Goal: Use online tool/utility: Utilize a website feature to perform a specific function

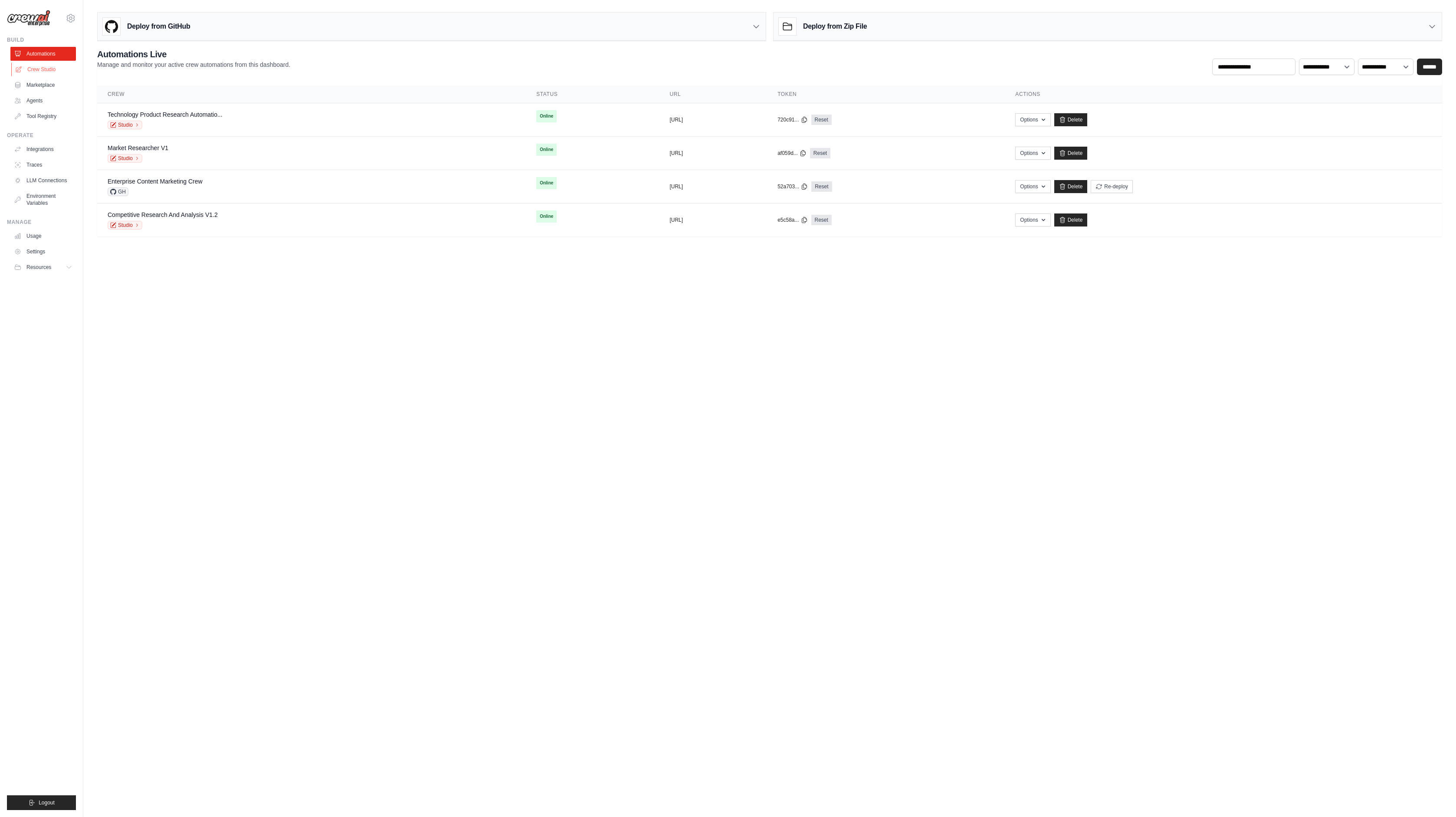
click at [44, 69] on link "Crew Studio" at bounding box center [44, 69] width 65 height 14
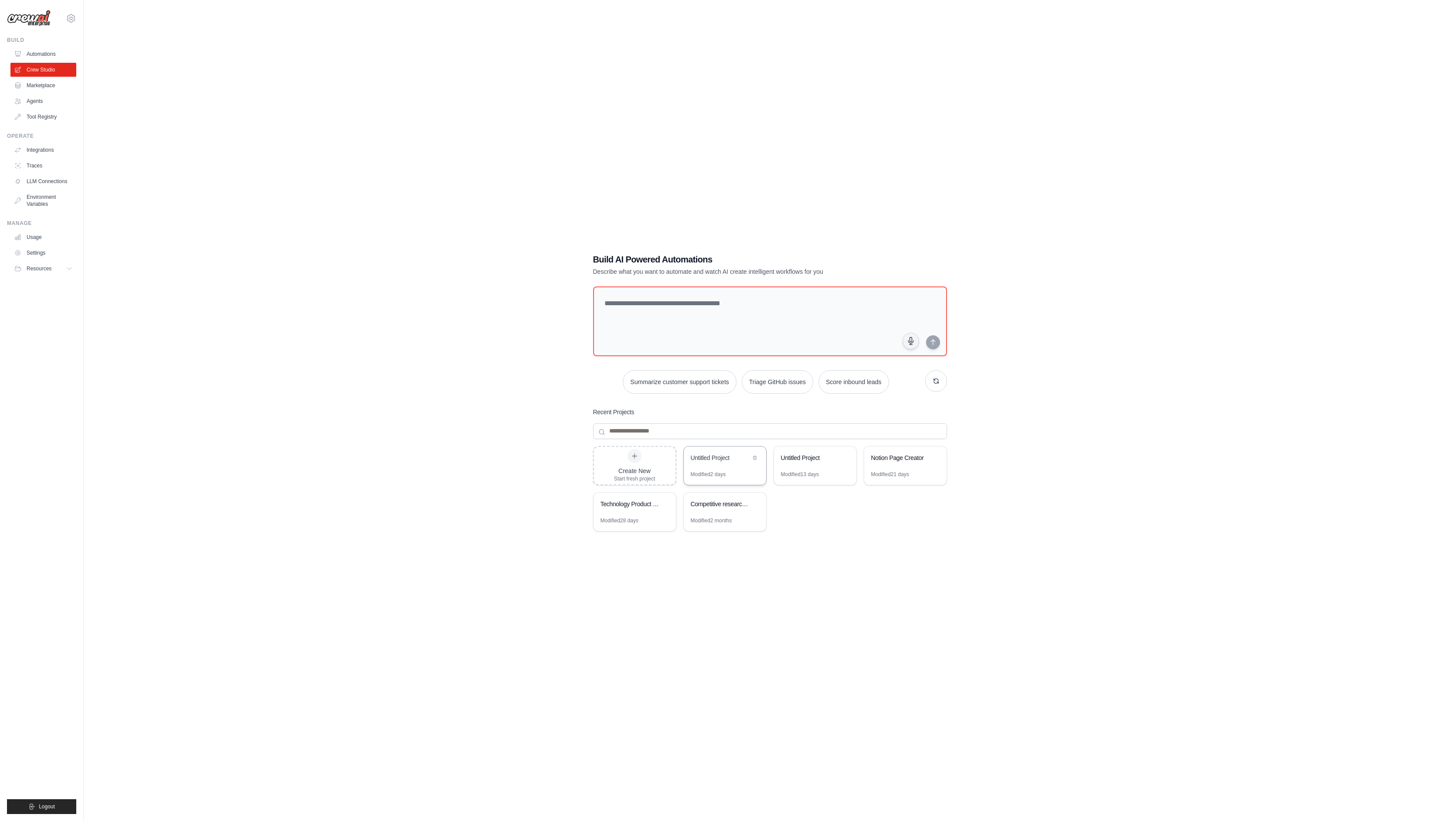
click at [726, 474] on div "Modified 2 days" at bounding box center [708, 474] width 35 height 7
click at [710, 517] on div "Modified 2 months" at bounding box center [712, 520] width 42 height 7
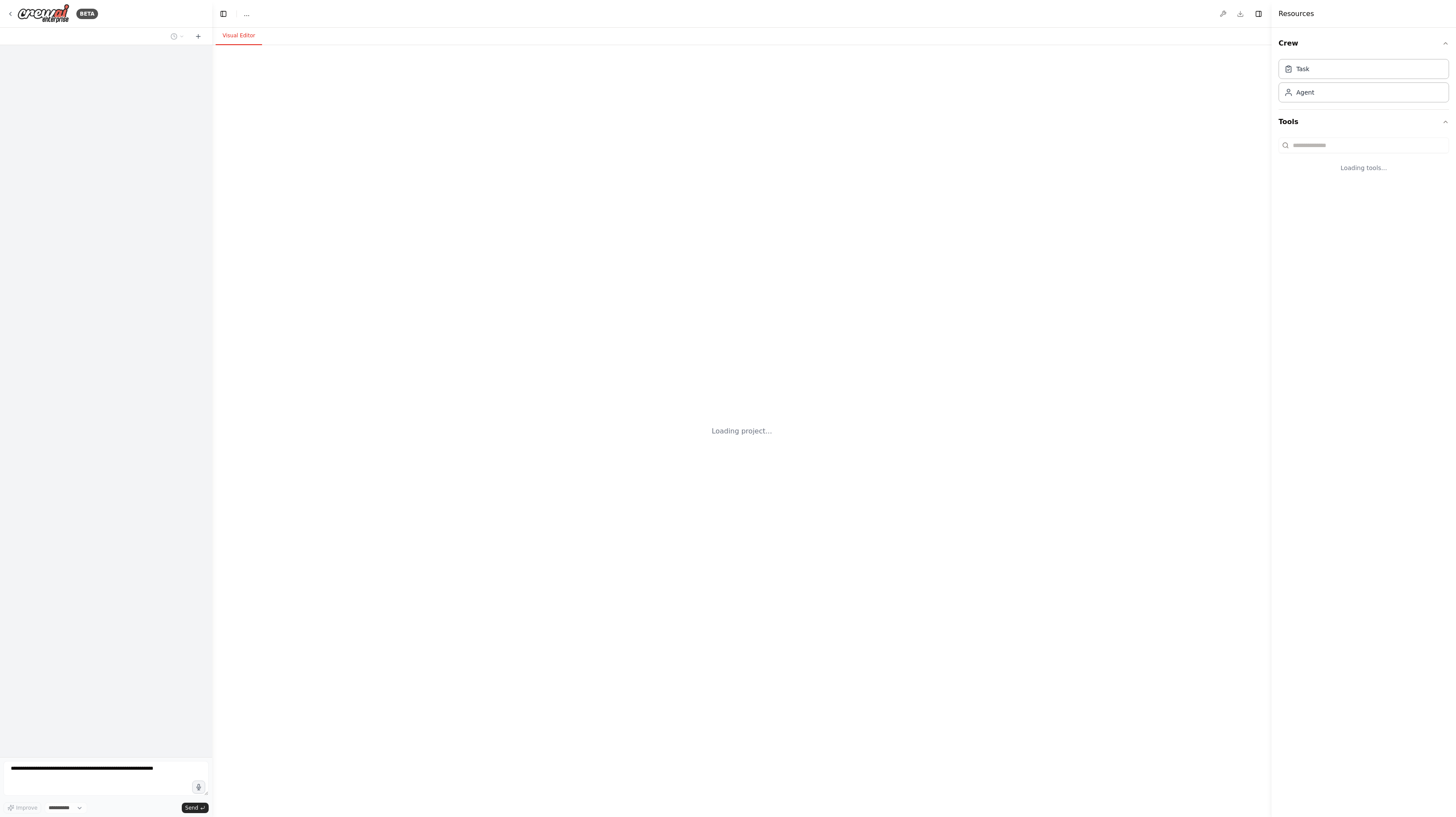
select select "****"
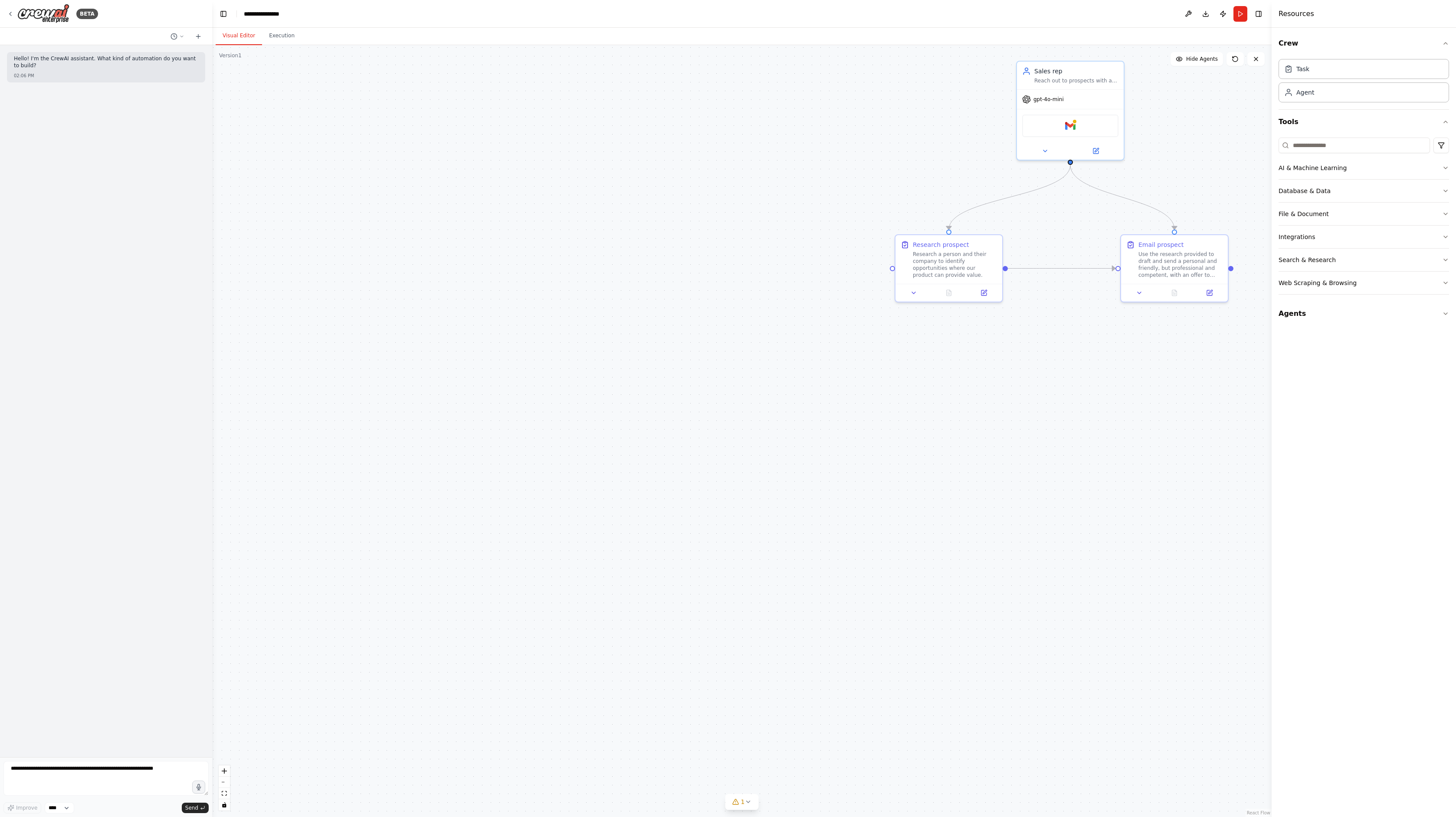
drag, startPoint x: 658, startPoint y: 530, endPoint x: 1032, endPoint y: 419, distance: 390.1
click at [17, 12] on img at bounding box center [43, 13] width 52 height 19
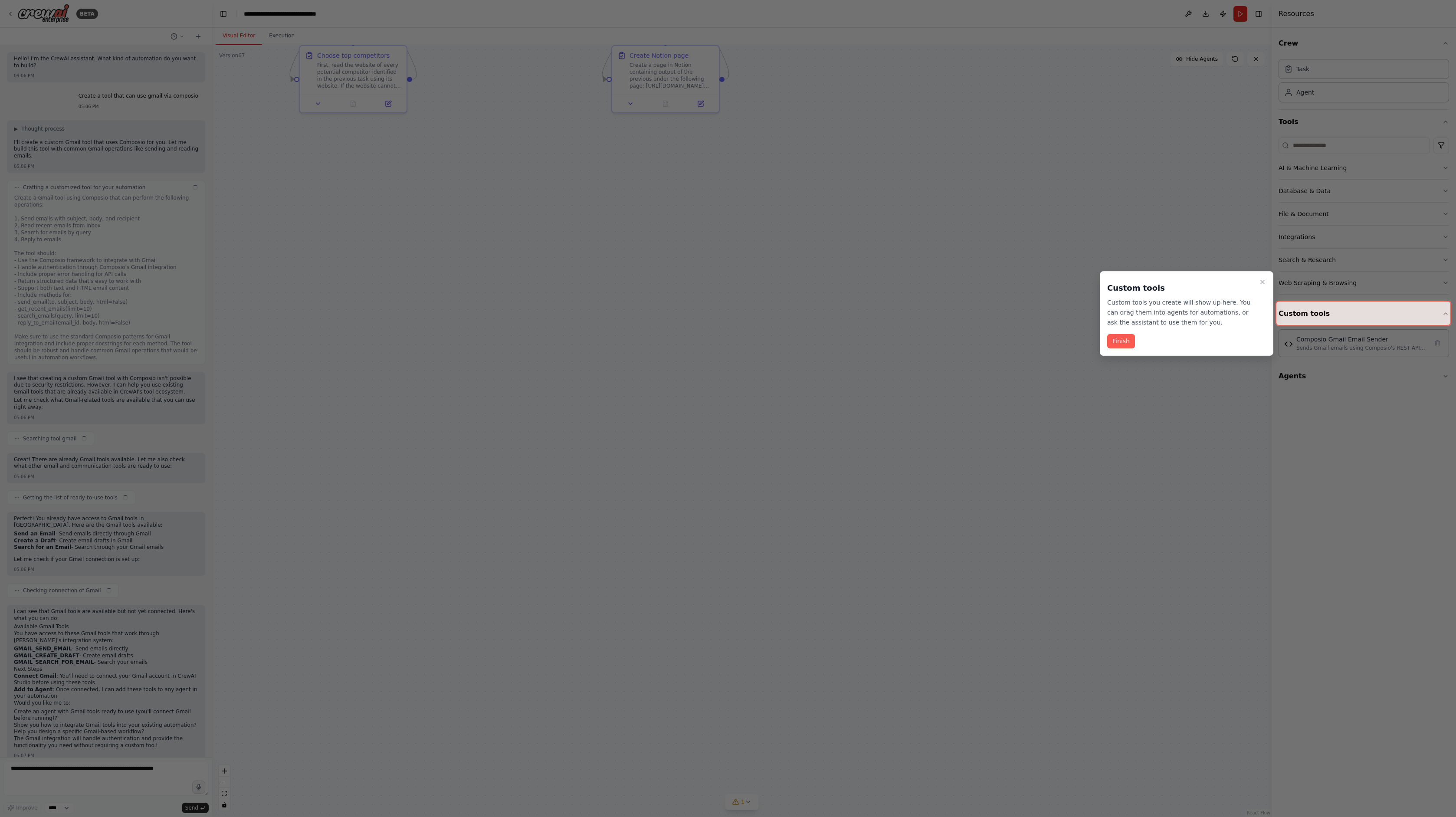
scroll to position [2658, 0]
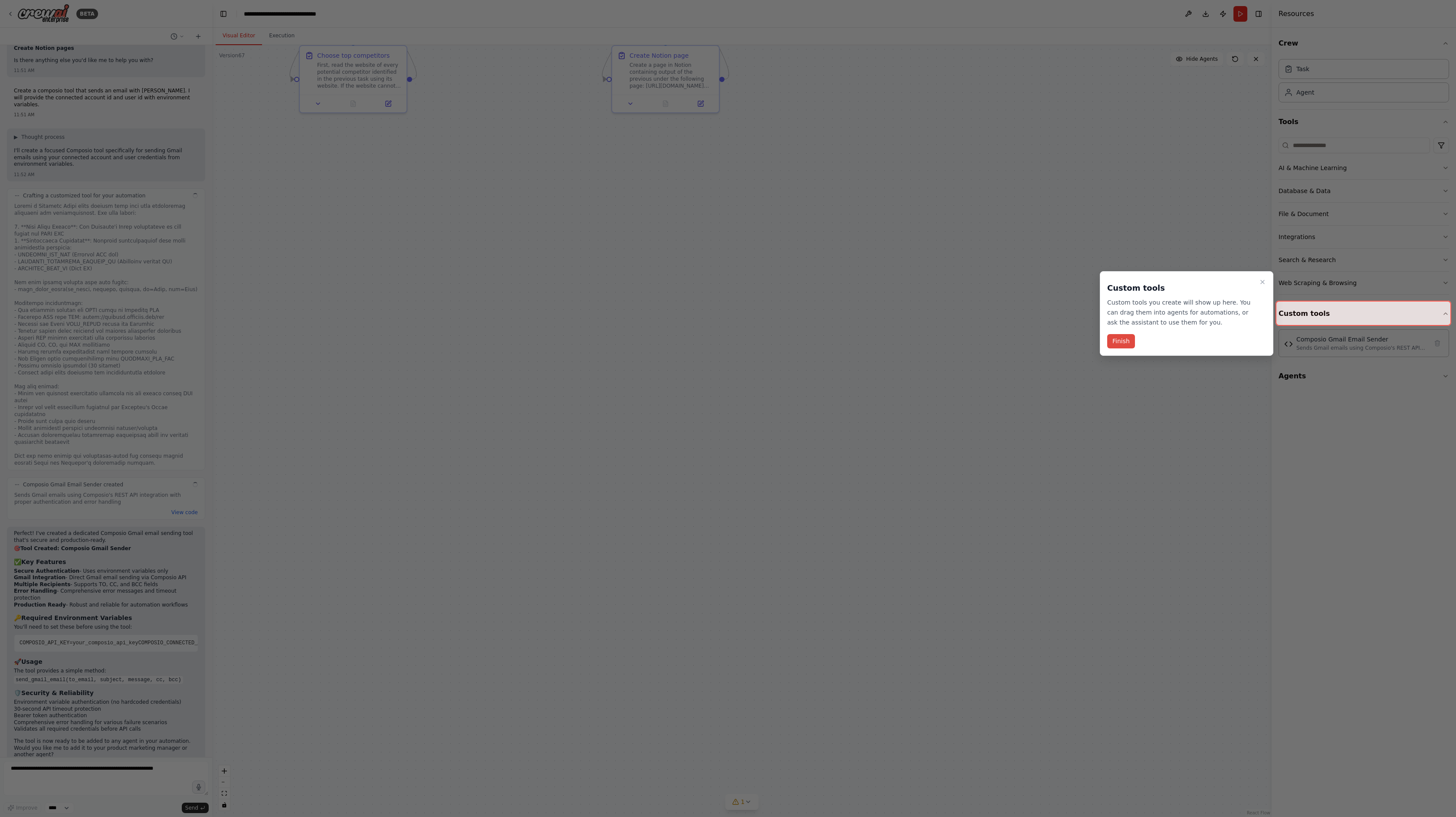
click at [1118, 341] on button "Finish" at bounding box center [1121, 341] width 28 height 14
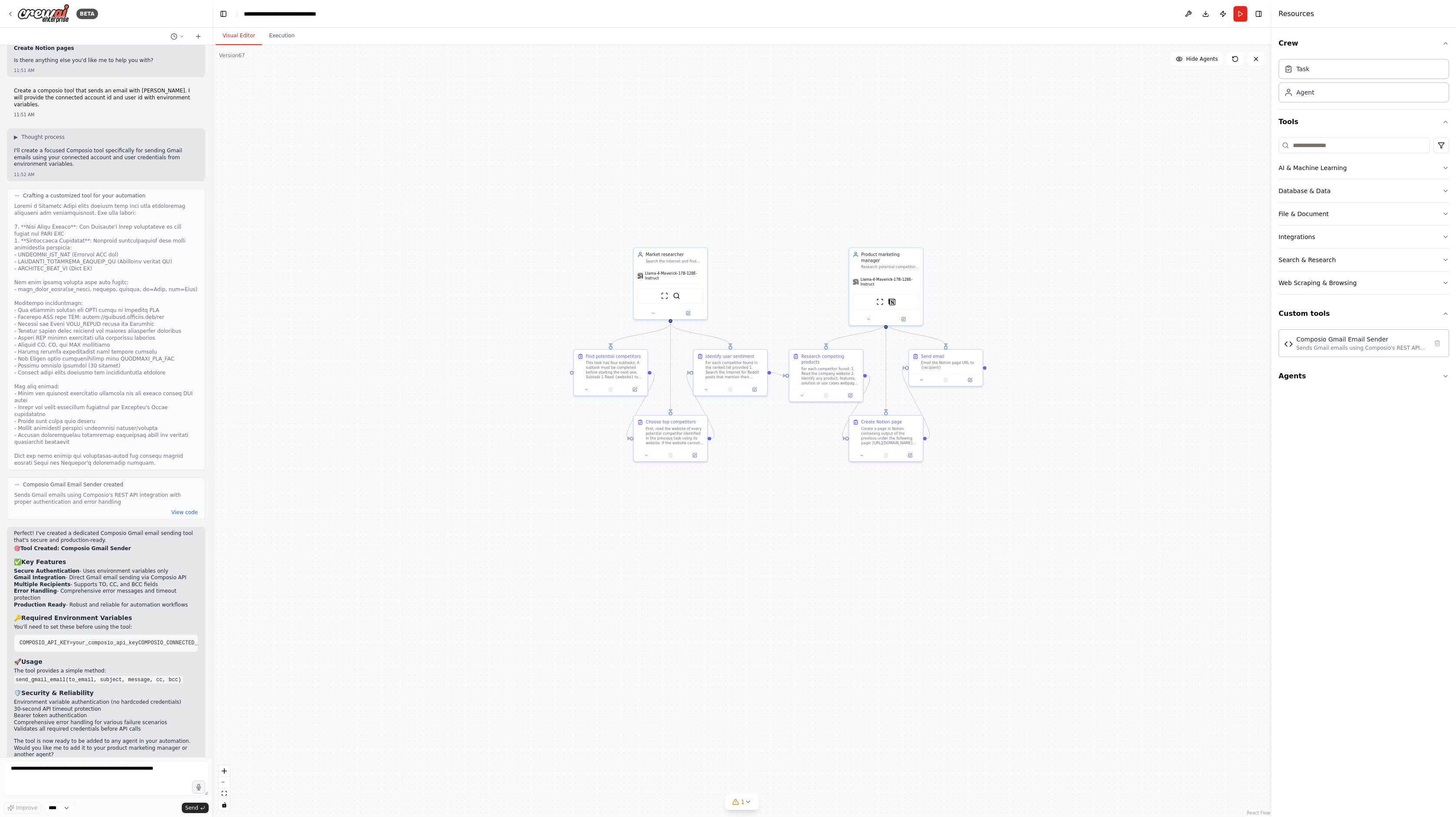
drag, startPoint x: 775, startPoint y: 315, endPoint x: 952, endPoint y: 581, distance: 319.5
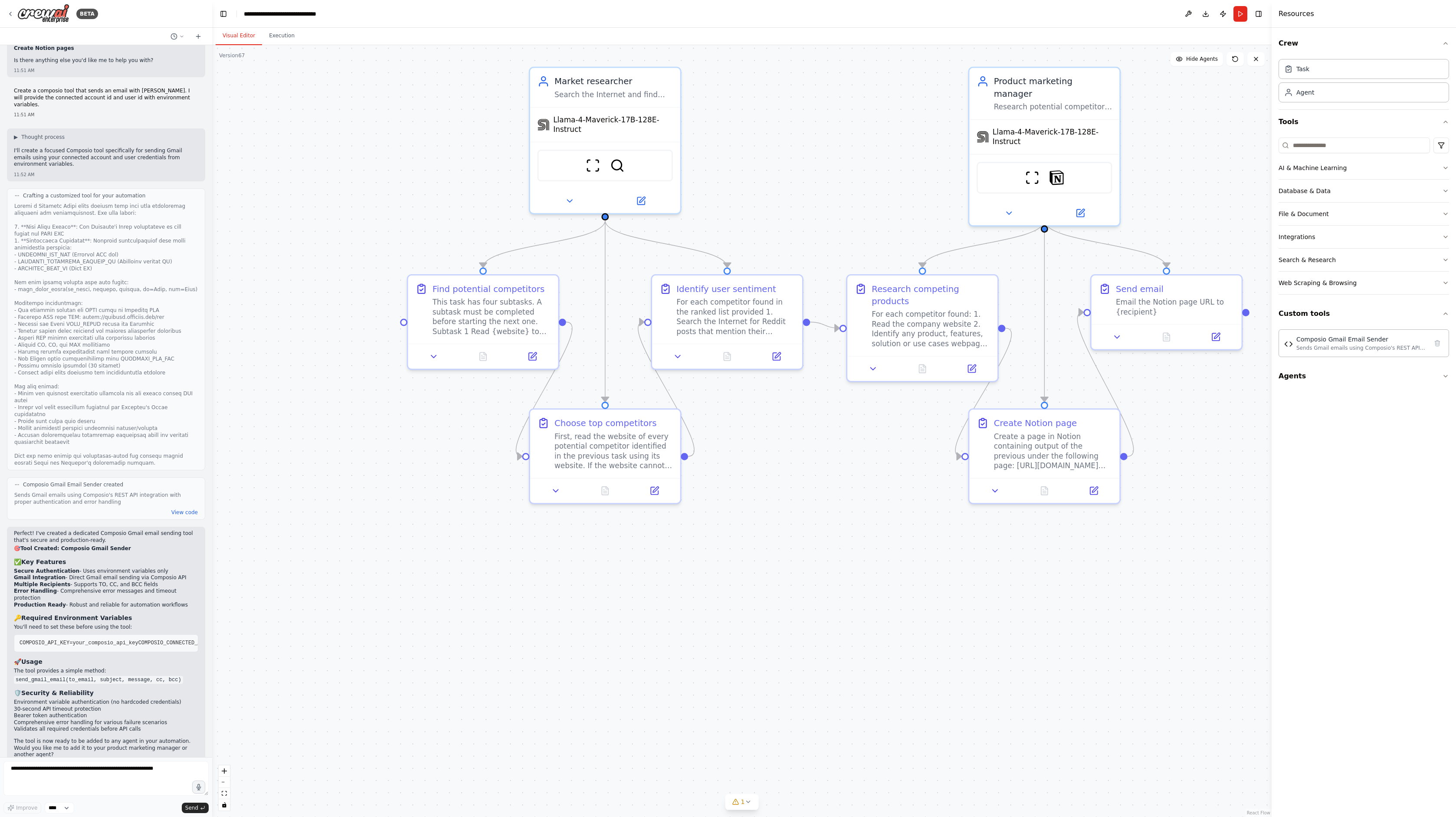
drag, startPoint x: 606, startPoint y: 392, endPoint x: 846, endPoint y: 536, distance: 279.9
click at [1239, 15] on button "Run" at bounding box center [1240, 13] width 14 height 15
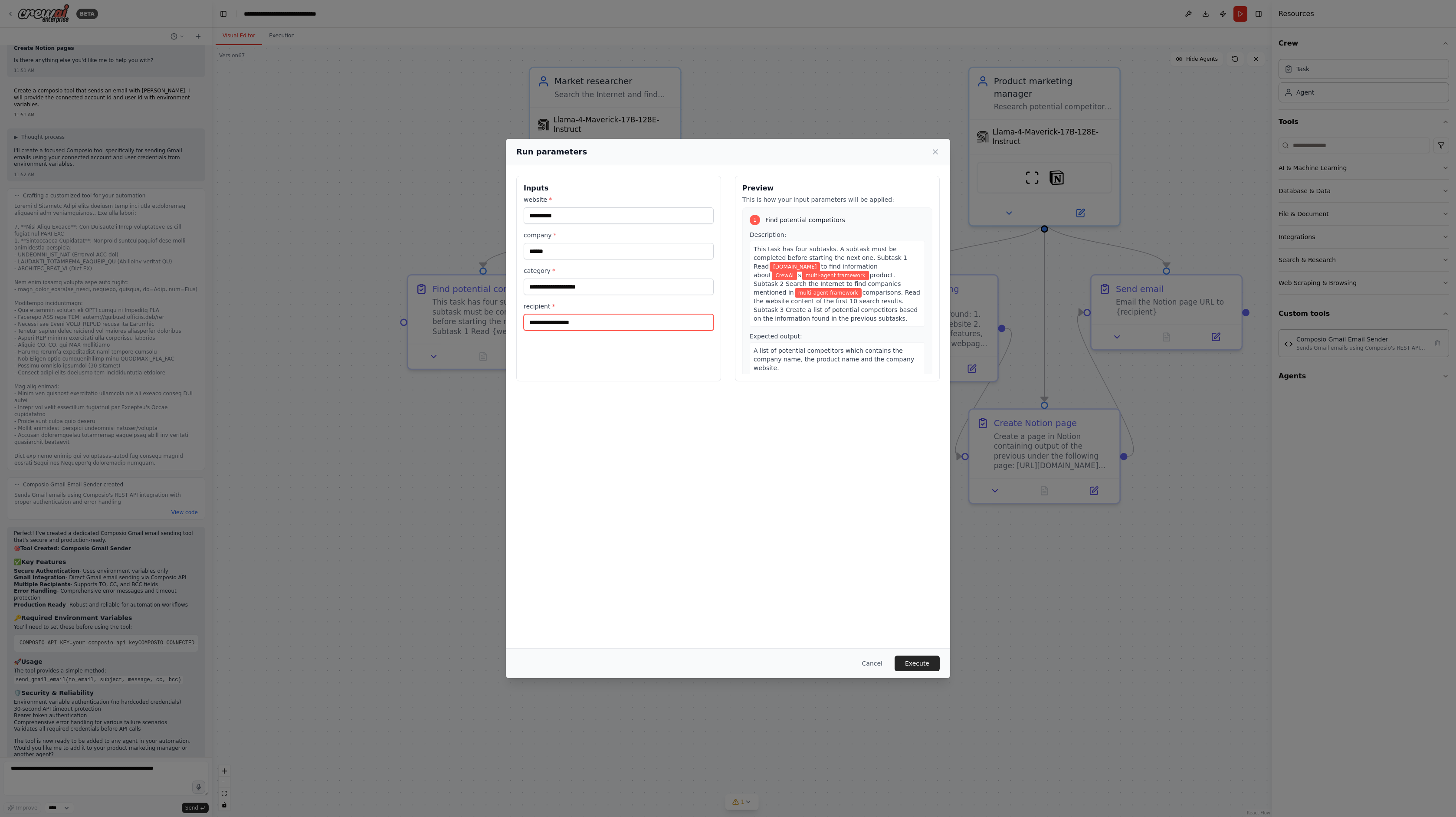
click at [588, 321] on input "recipient *" at bounding box center [618, 322] width 190 height 17
type input "**********"
click at [654, 496] on div "**********" at bounding box center [728, 407] width 444 height 482
click at [925, 662] on button "Execute" at bounding box center [917, 663] width 45 height 15
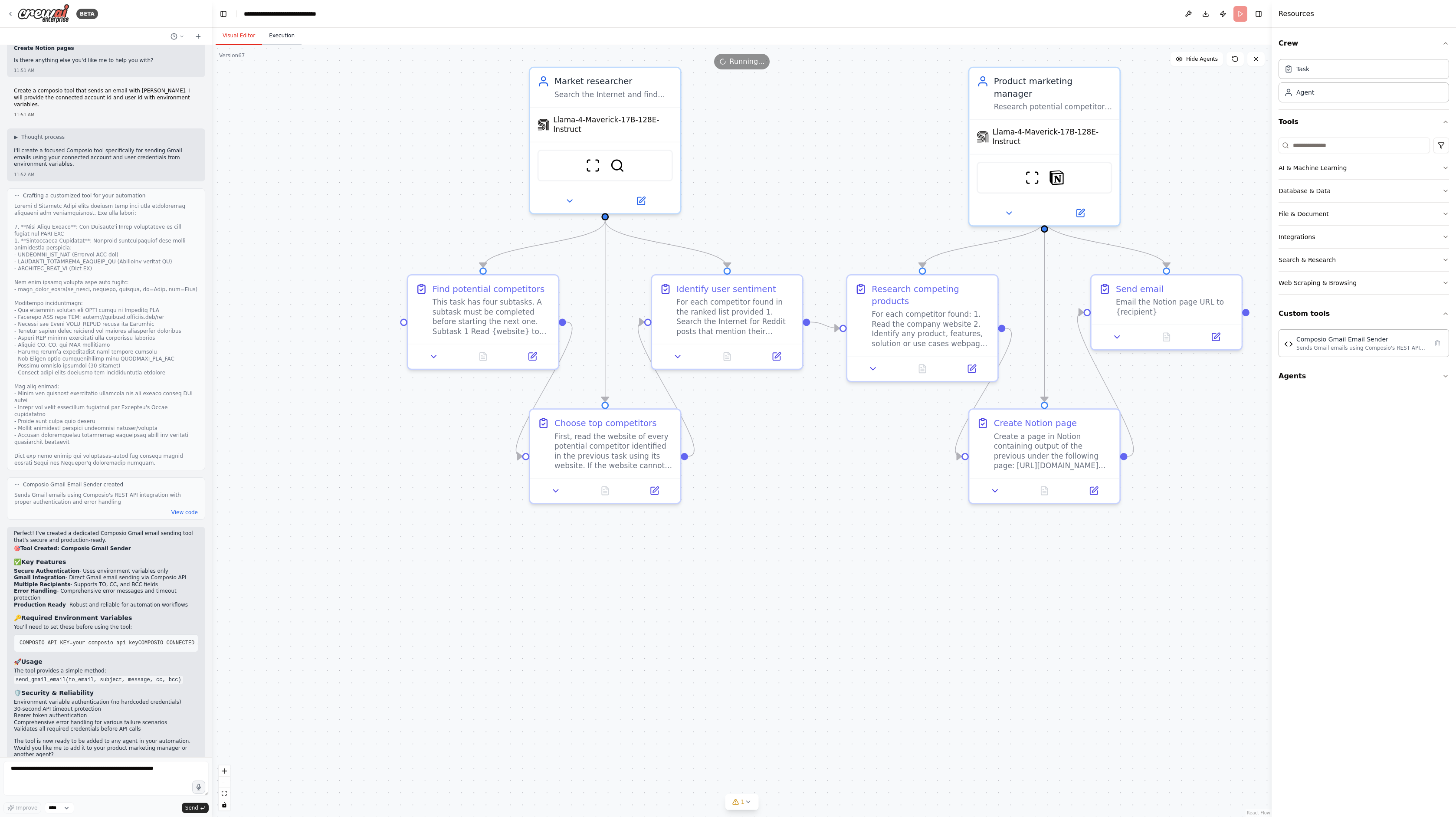
click at [281, 34] on button "Execution" at bounding box center [281, 35] width 39 height 18
click at [245, 37] on button "Visual Editor" at bounding box center [239, 35] width 47 height 18
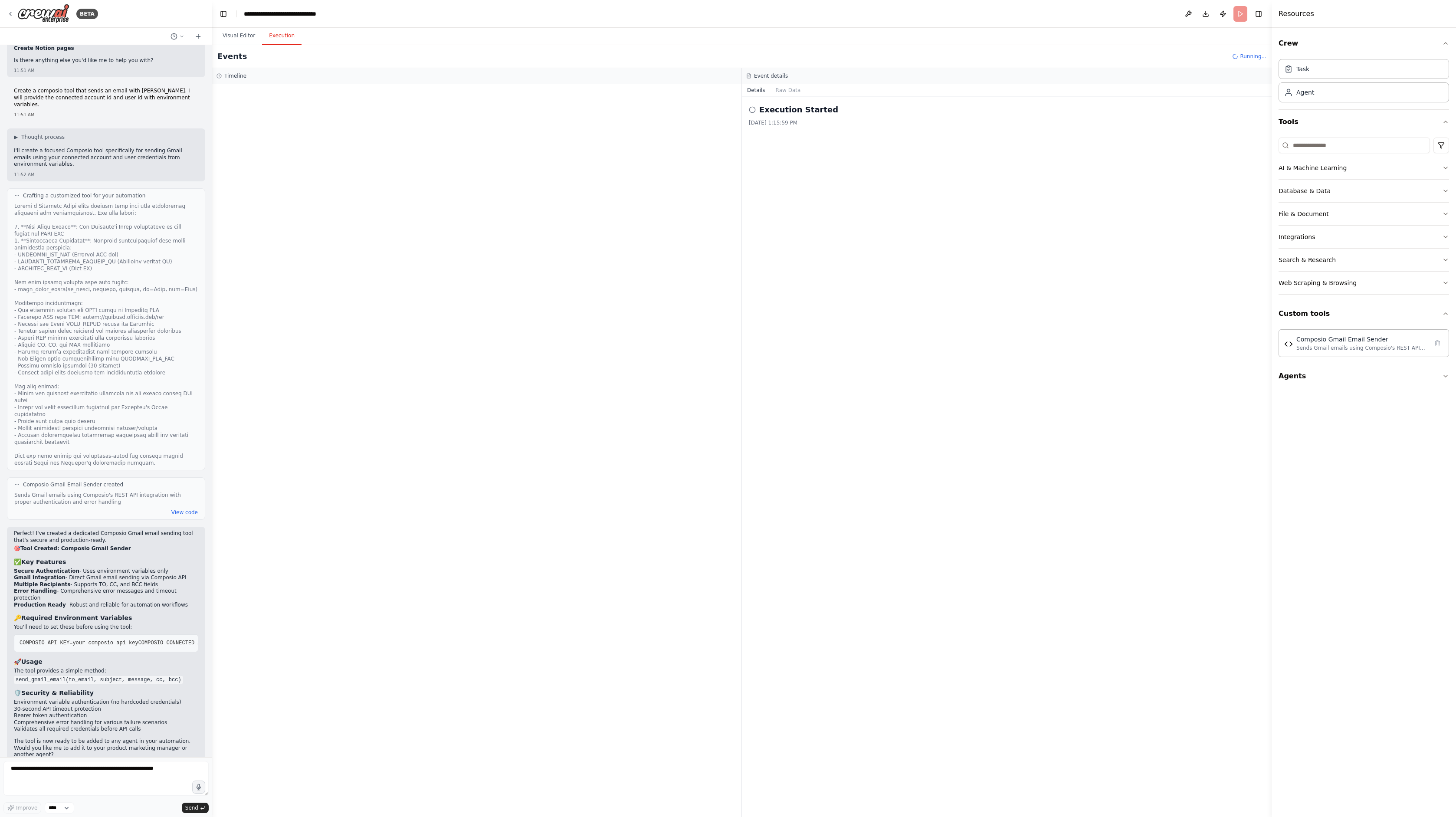
click at [271, 37] on button "Execution" at bounding box center [281, 35] width 39 height 18
click at [291, 135] on div "Started" at bounding box center [474, 137] width 467 height 7
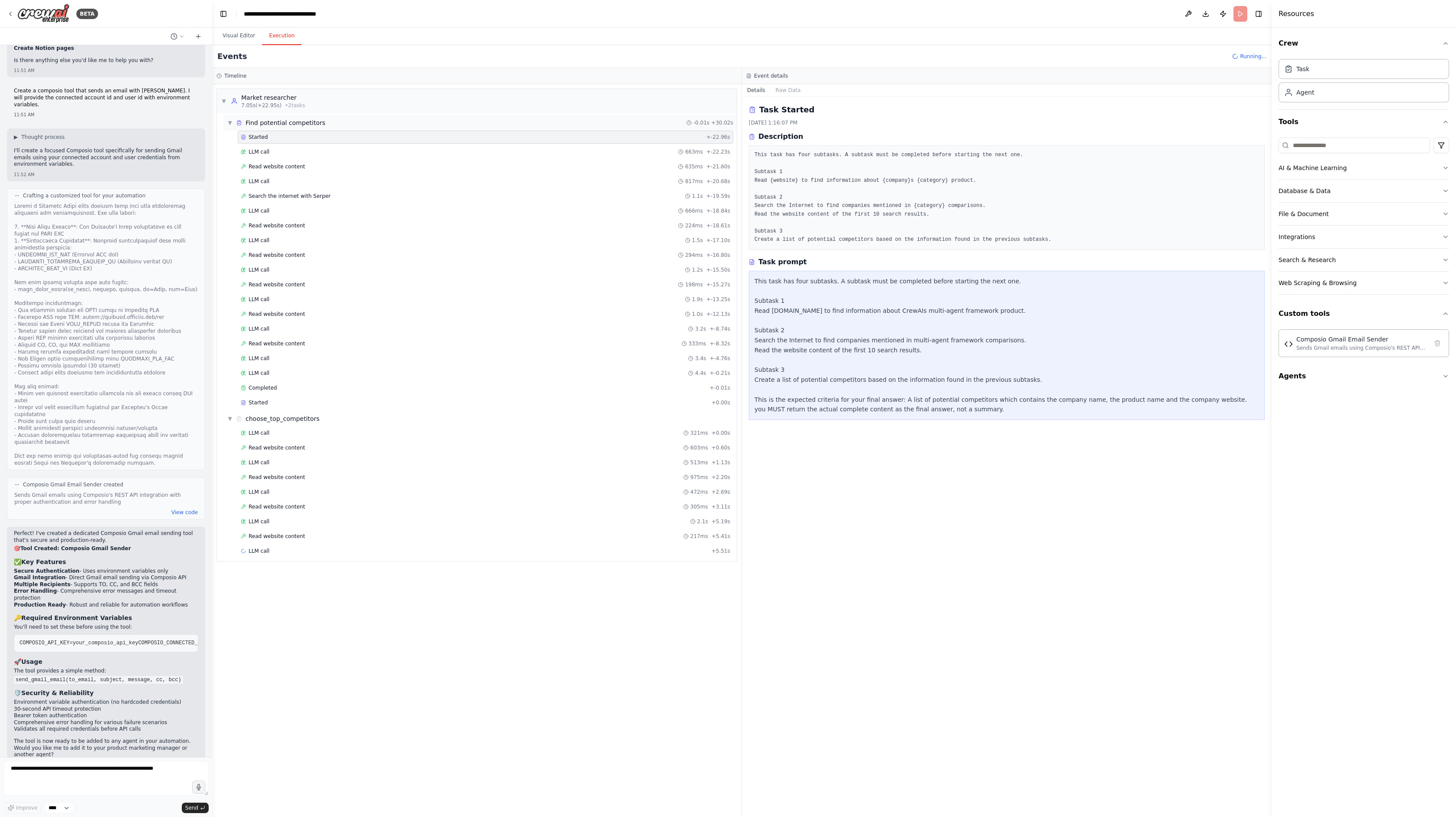
click at [274, 123] on div "Find potential competitors" at bounding box center [285, 123] width 80 height 9
click at [230, 141] on span "▼" at bounding box center [230, 138] width 5 height 7
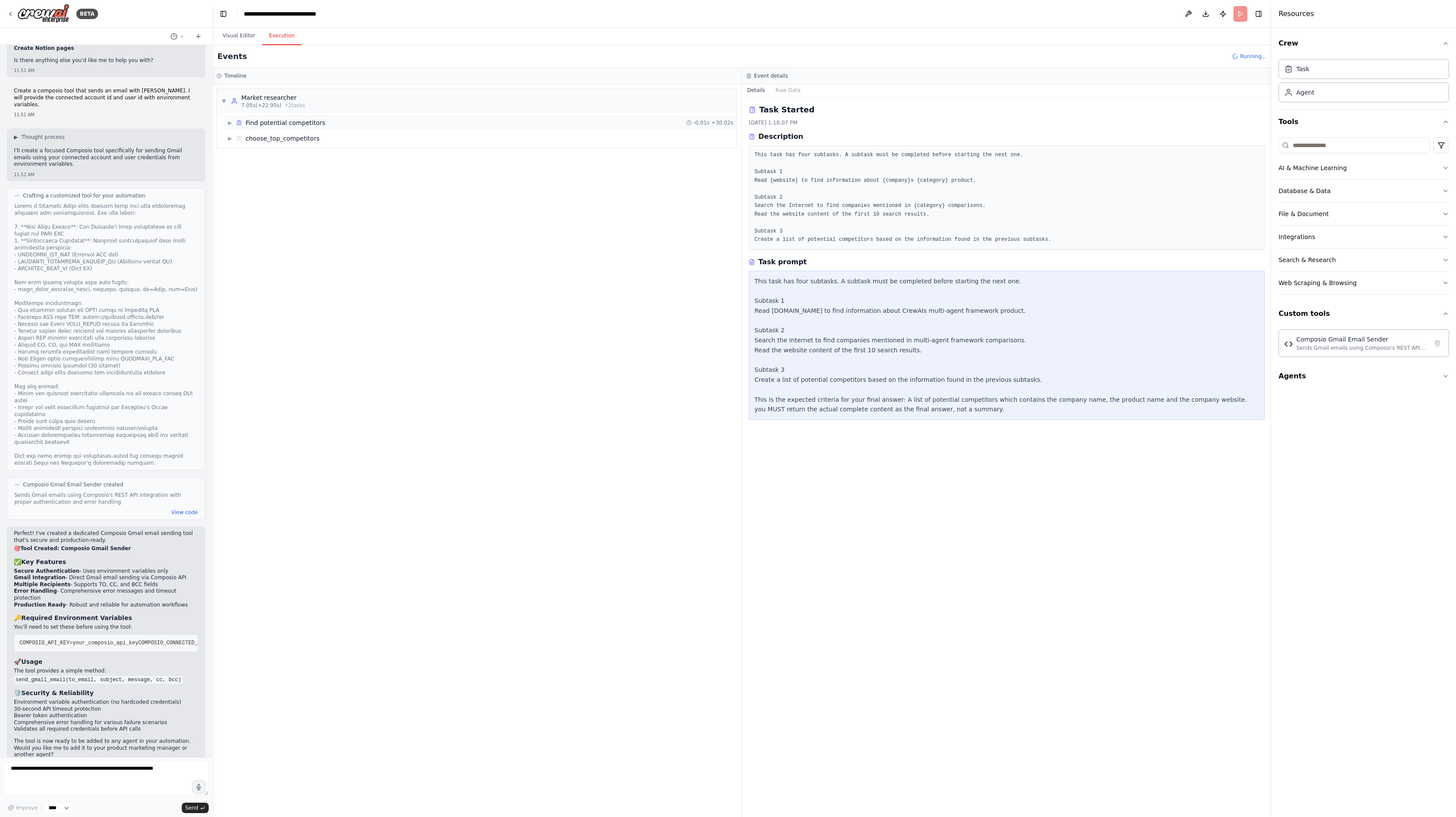
click at [229, 123] on span "▶" at bounding box center [230, 123] width 5 height 7
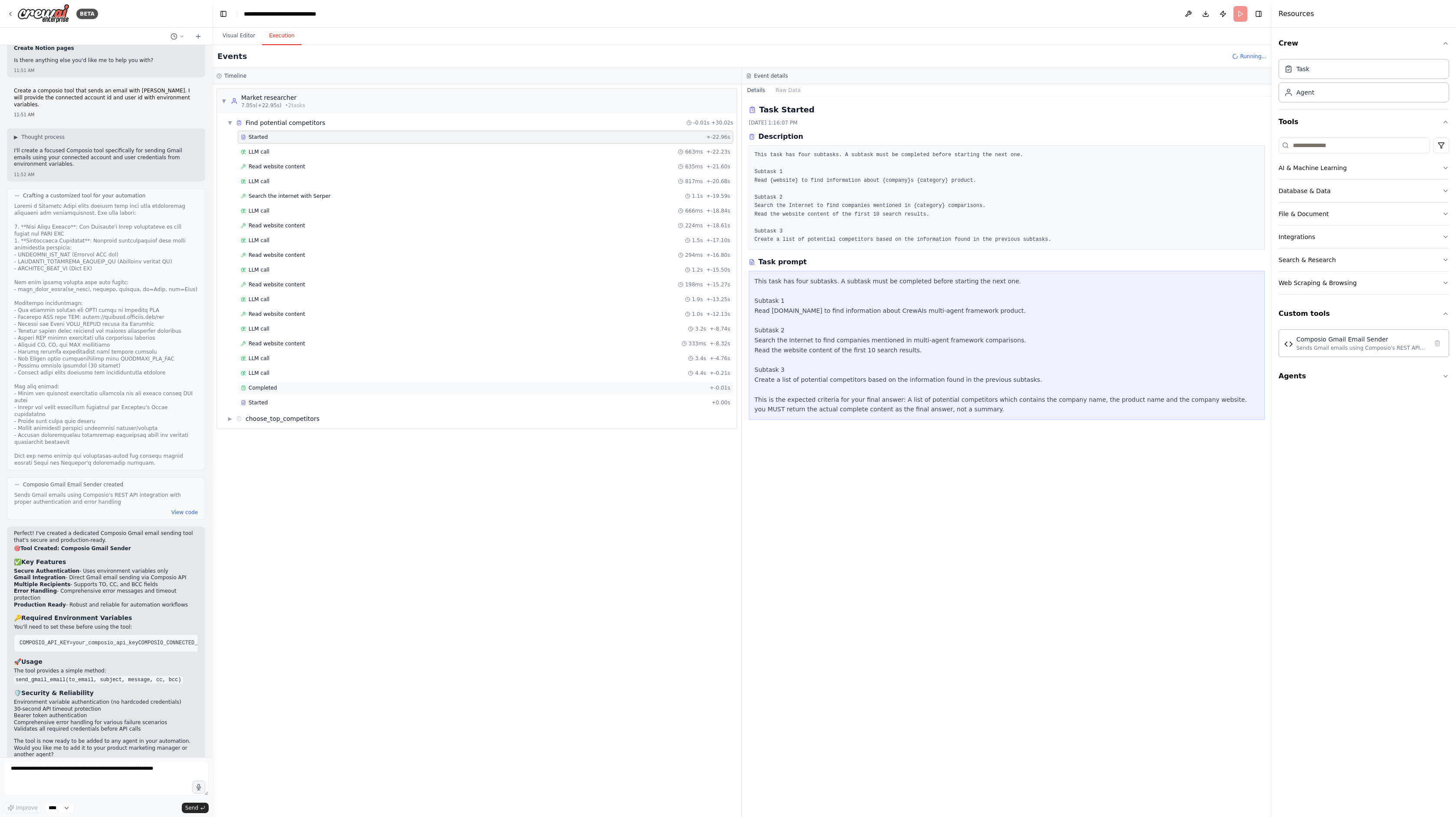
click at [269, 389] on span "Completed" at bounding box center [263, 388] width 28 height 7
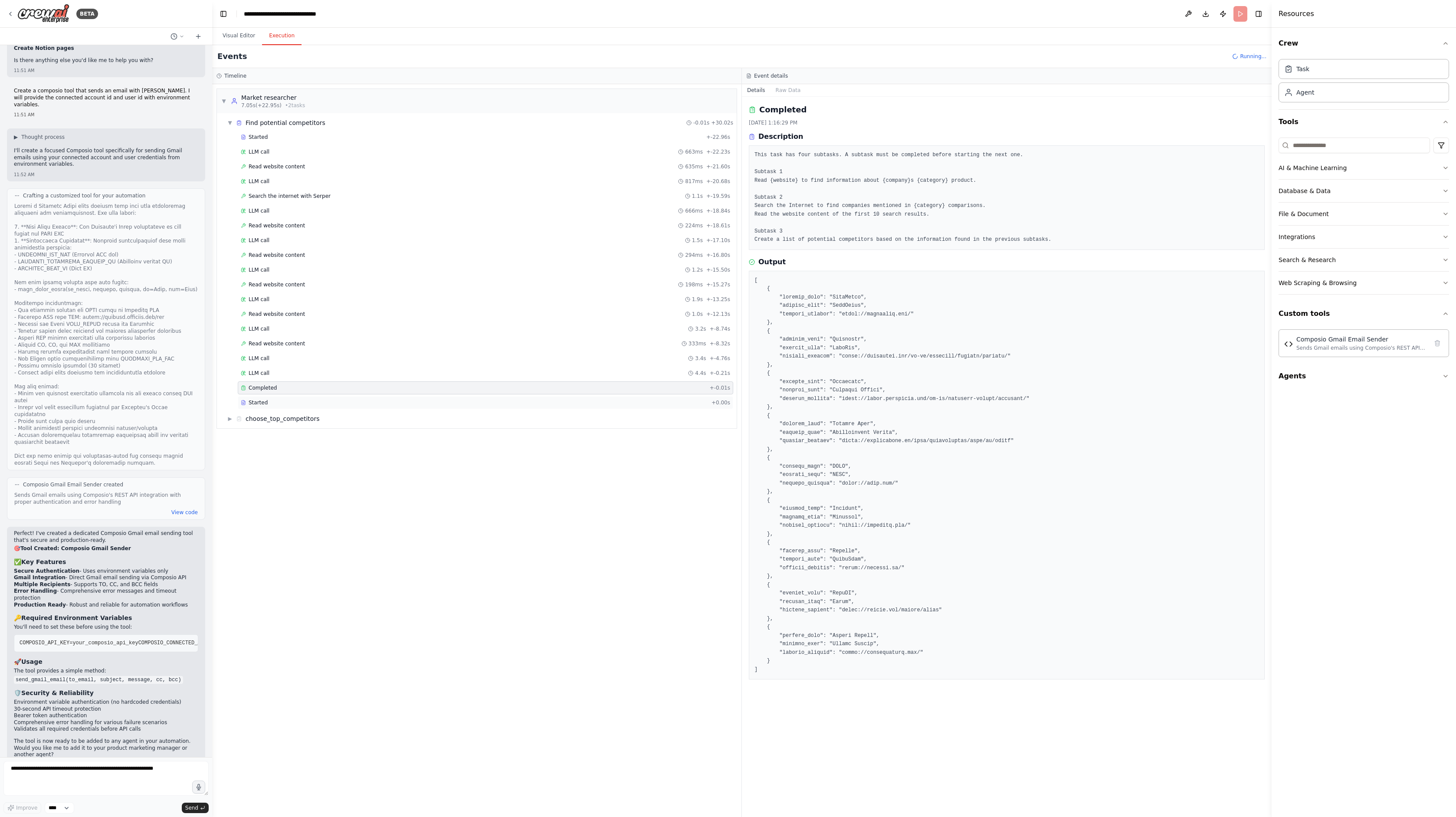
click at [271, 396] on div "Started + 0.00s" at bounding box center [485, 403] width 495 height 13
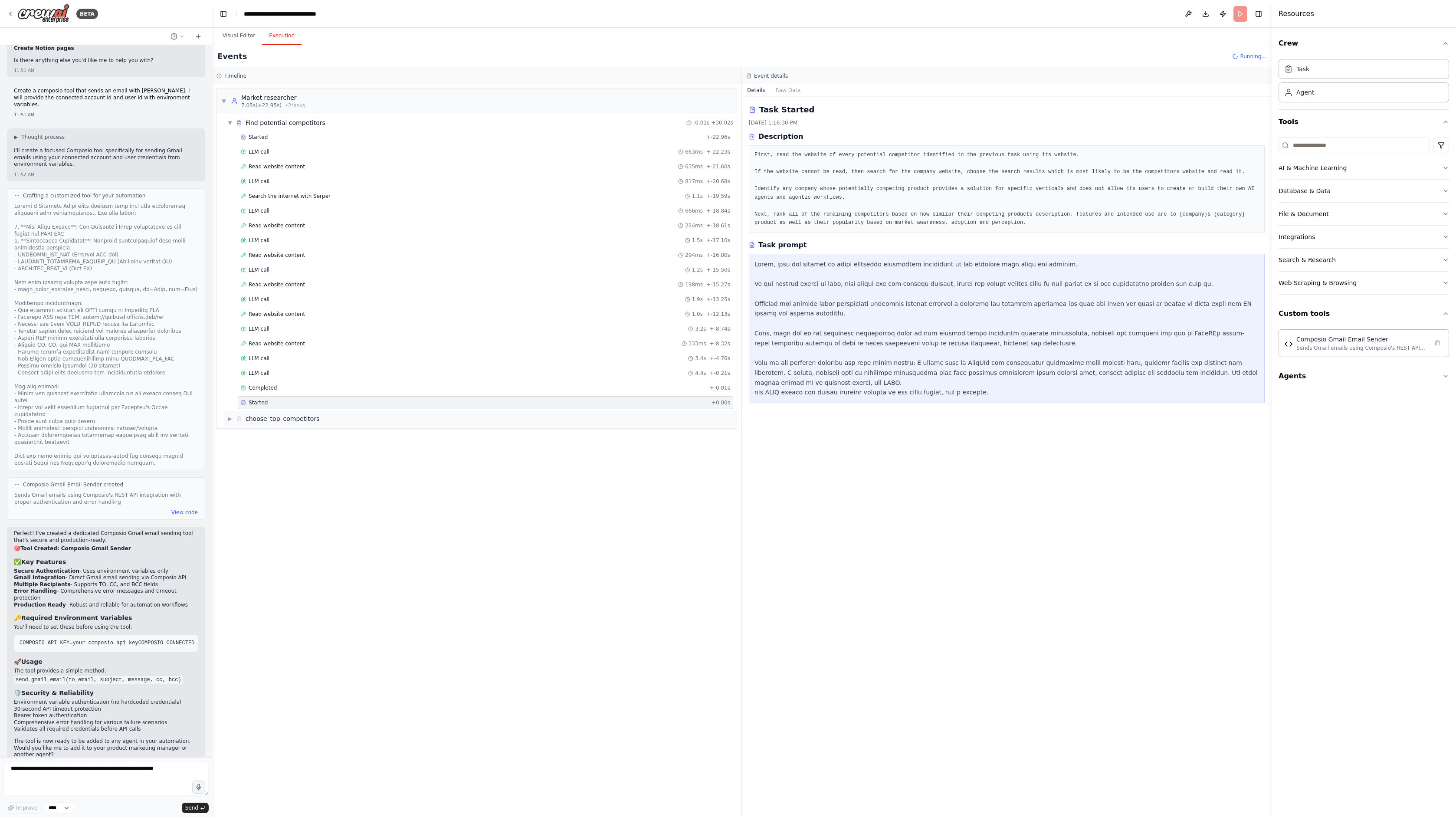
click at [259, 416] on div "choose_top_competitors" at bounding box center [282, 418] width 74 height 9
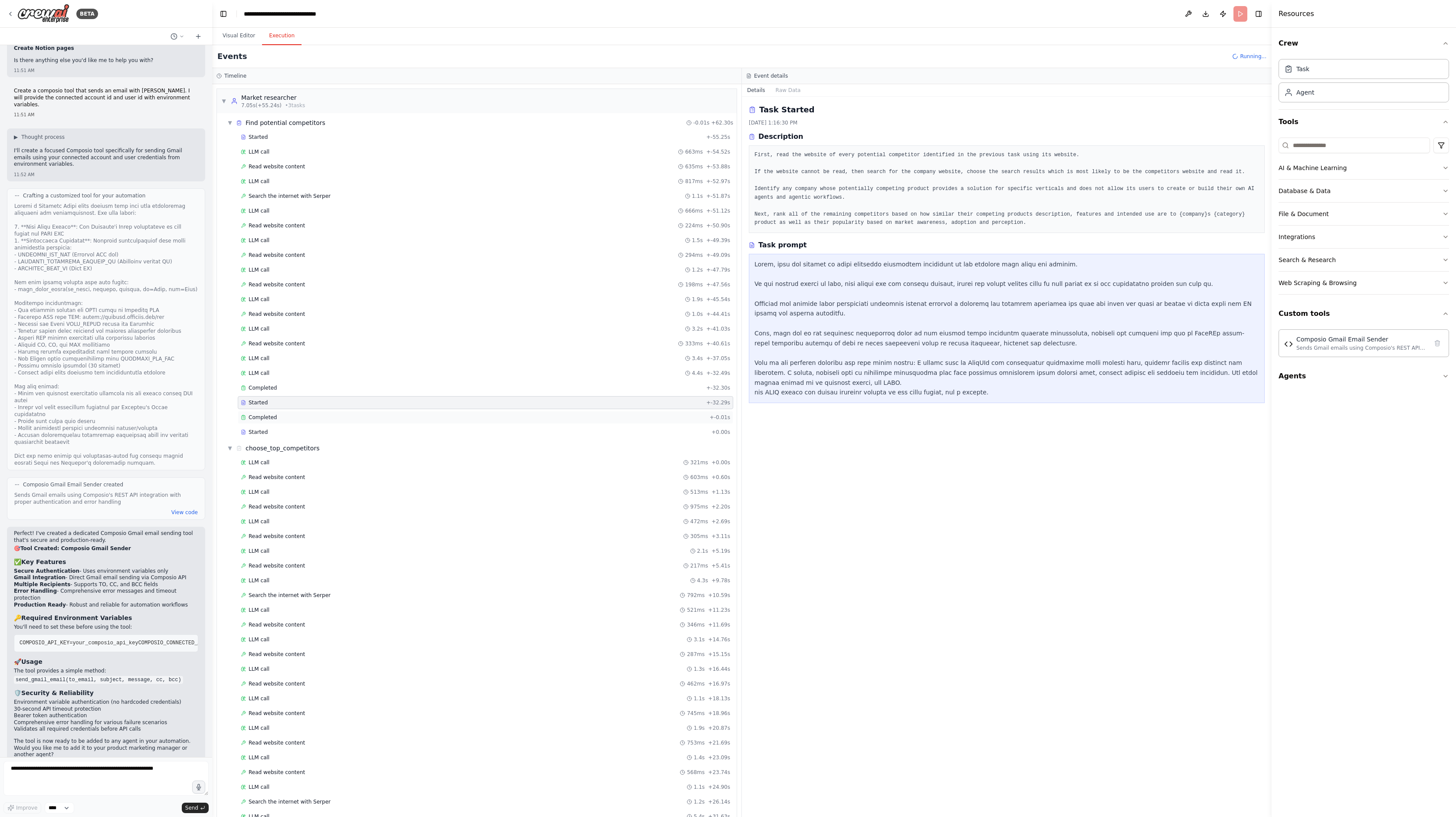
click at [290, 421] on div "Completed + -0.01s" at bounding box center [485, 417] width 495 height 13
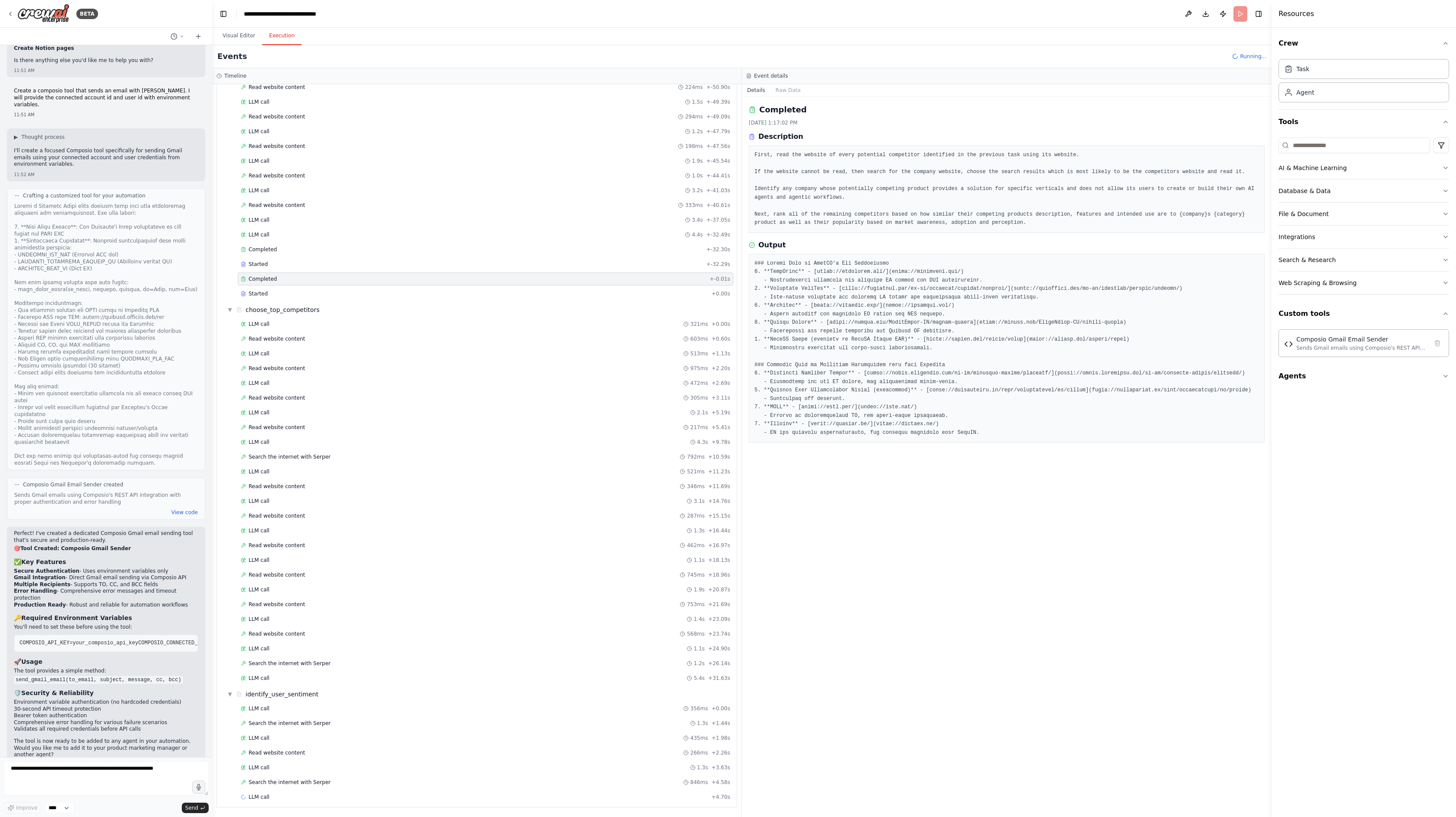
scroll to position [0, 0]
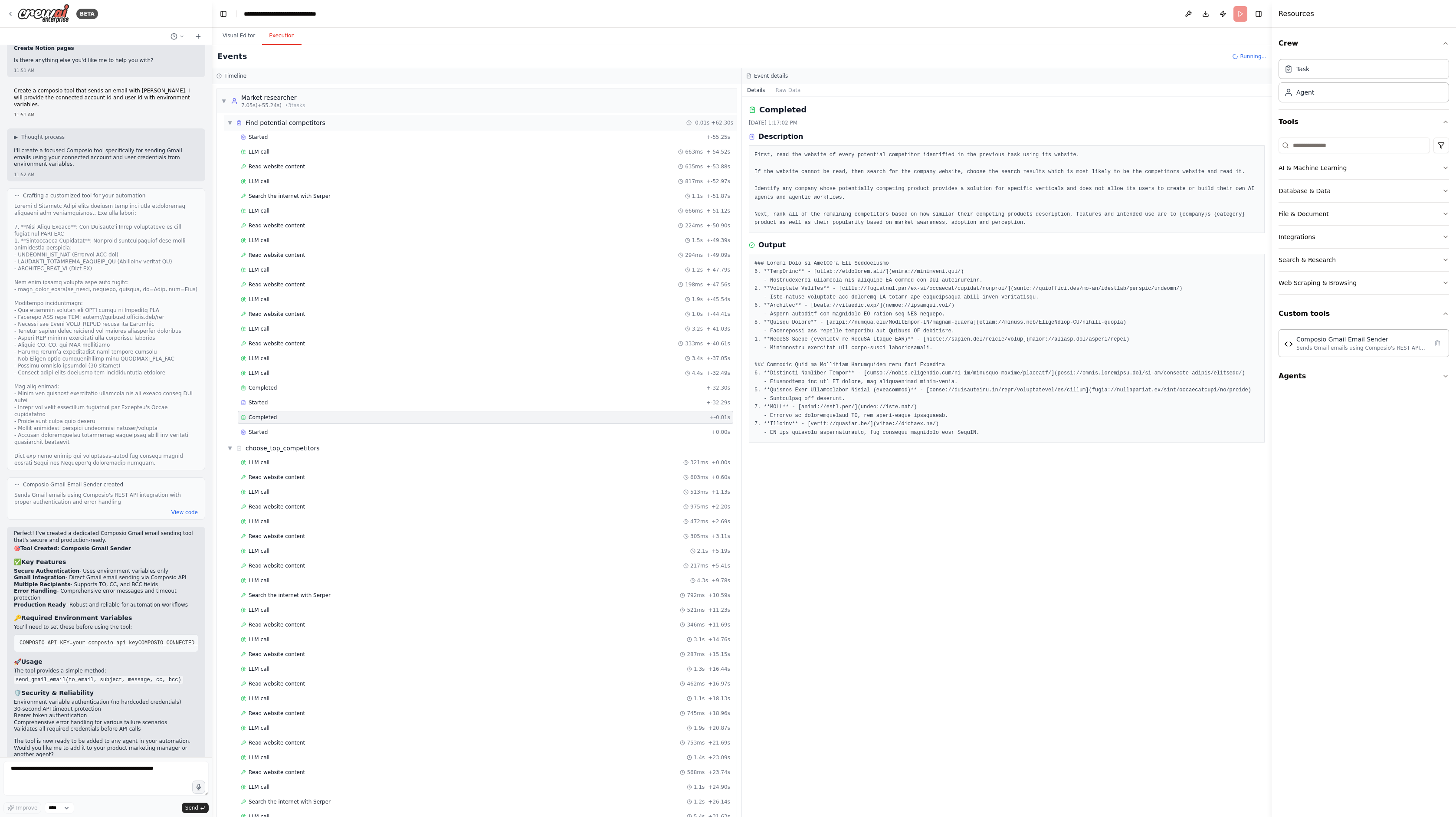
click at [233, 126] on div "▼ Find potential competitors" at bounding box center [276, 123] width 98 height 9
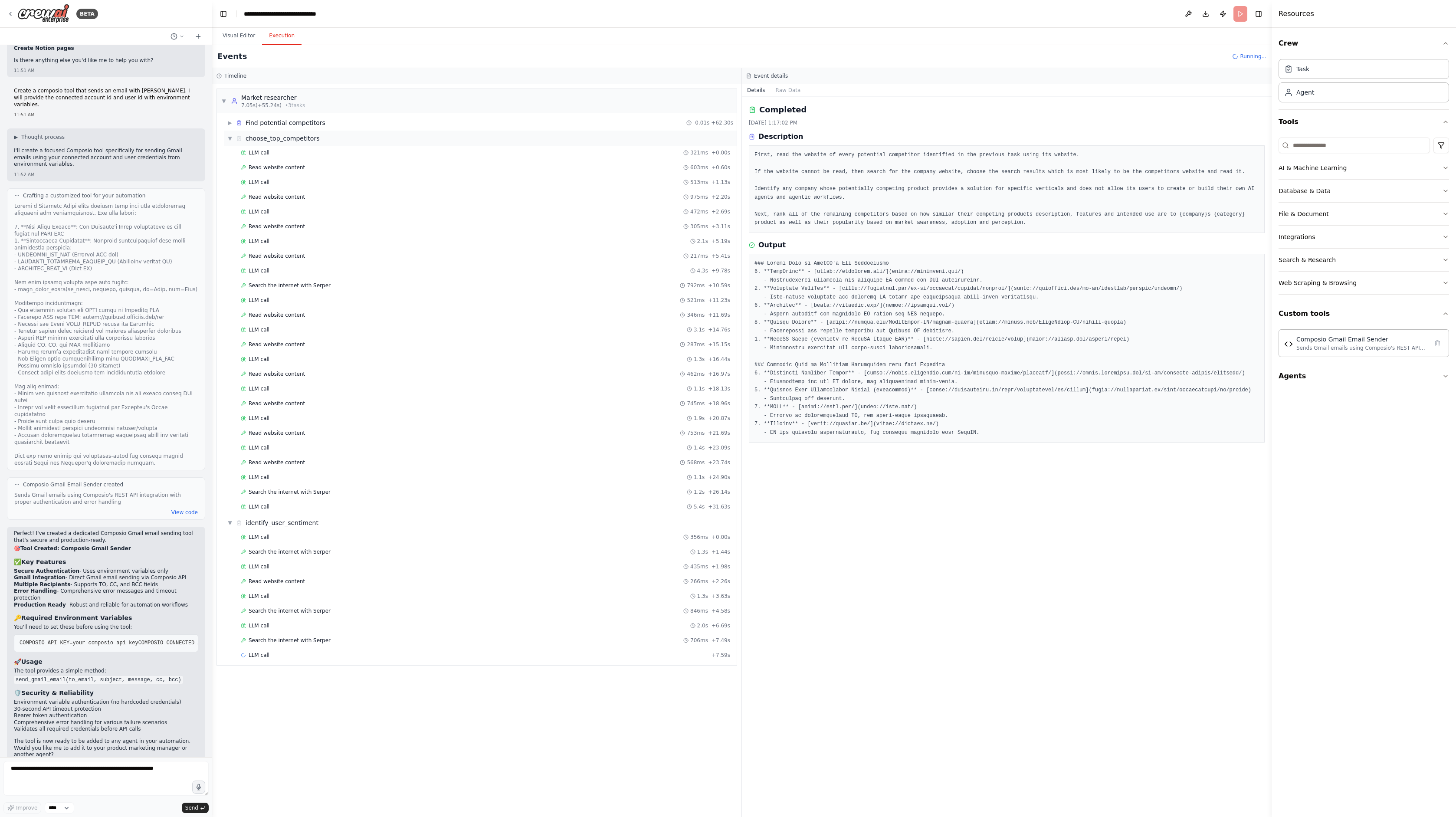
click at [232, 142] on div "▼ choose_top_competitors" at bounding box center [273, 138] width 92 height 9
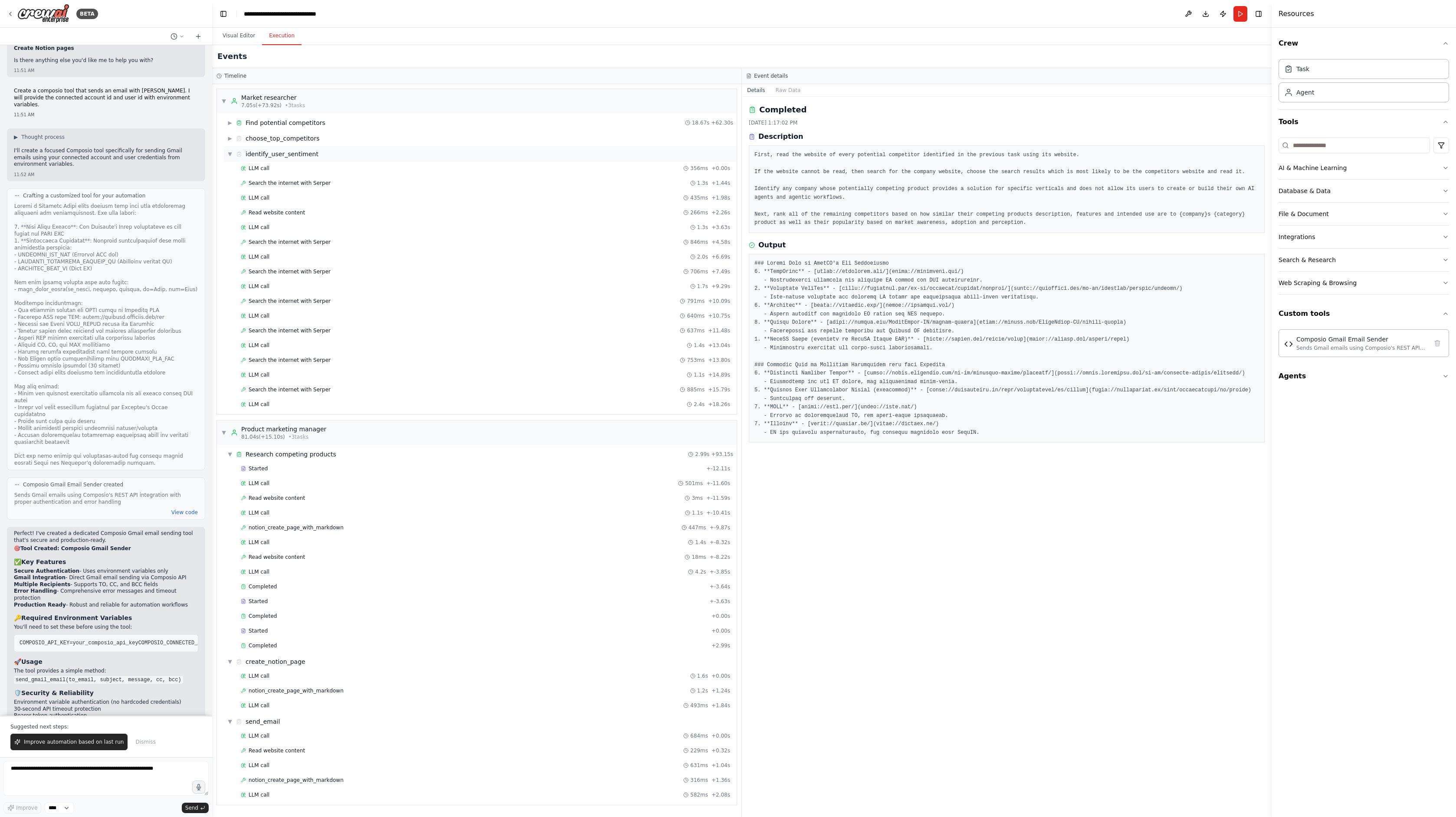
click at [228, 153] on span "▼" at bounding box center [230, 154] width 5 height 7
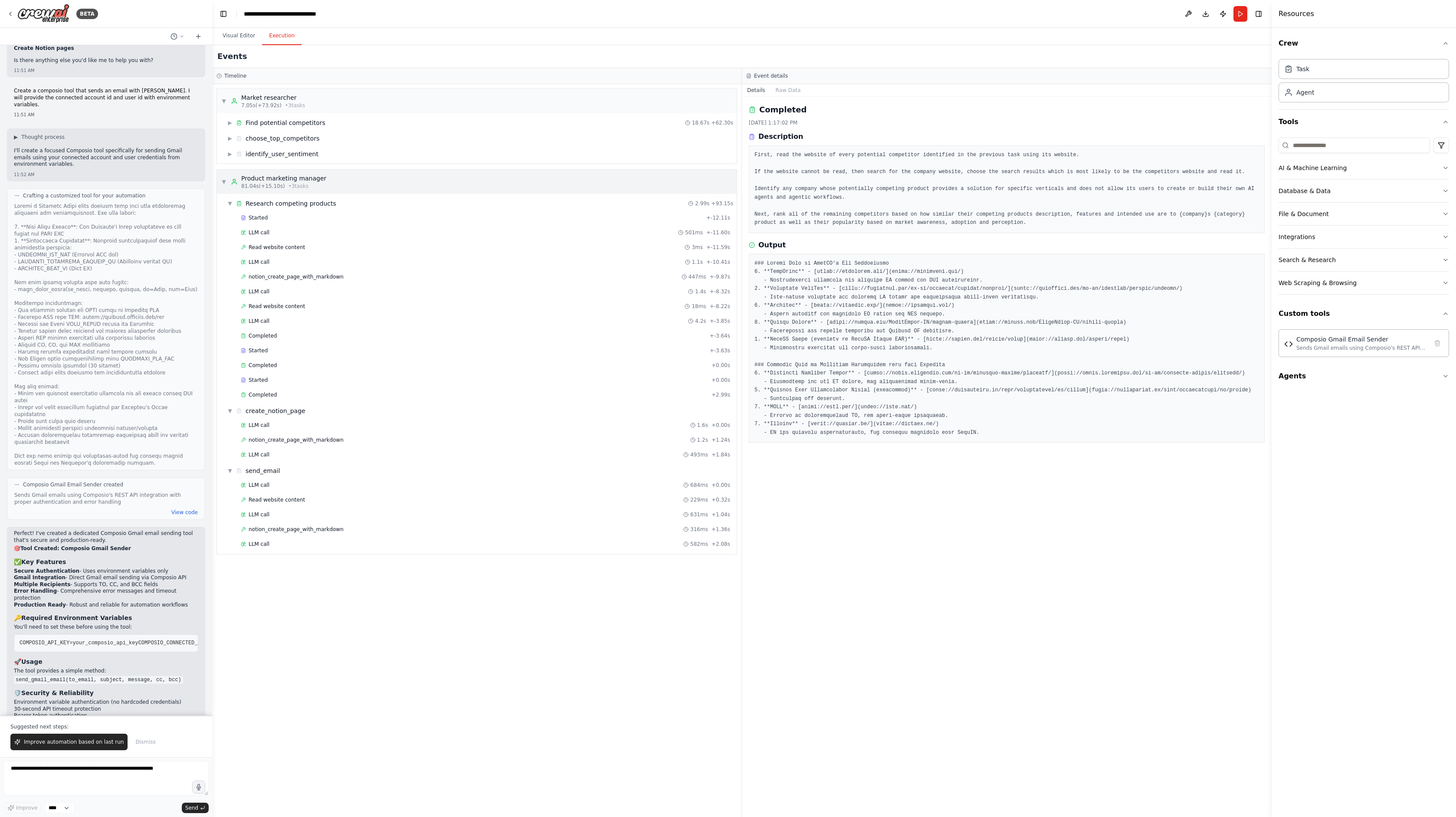
click at [223, 184] on span "▼" at bounding box center [224, 182] width 5 height 7
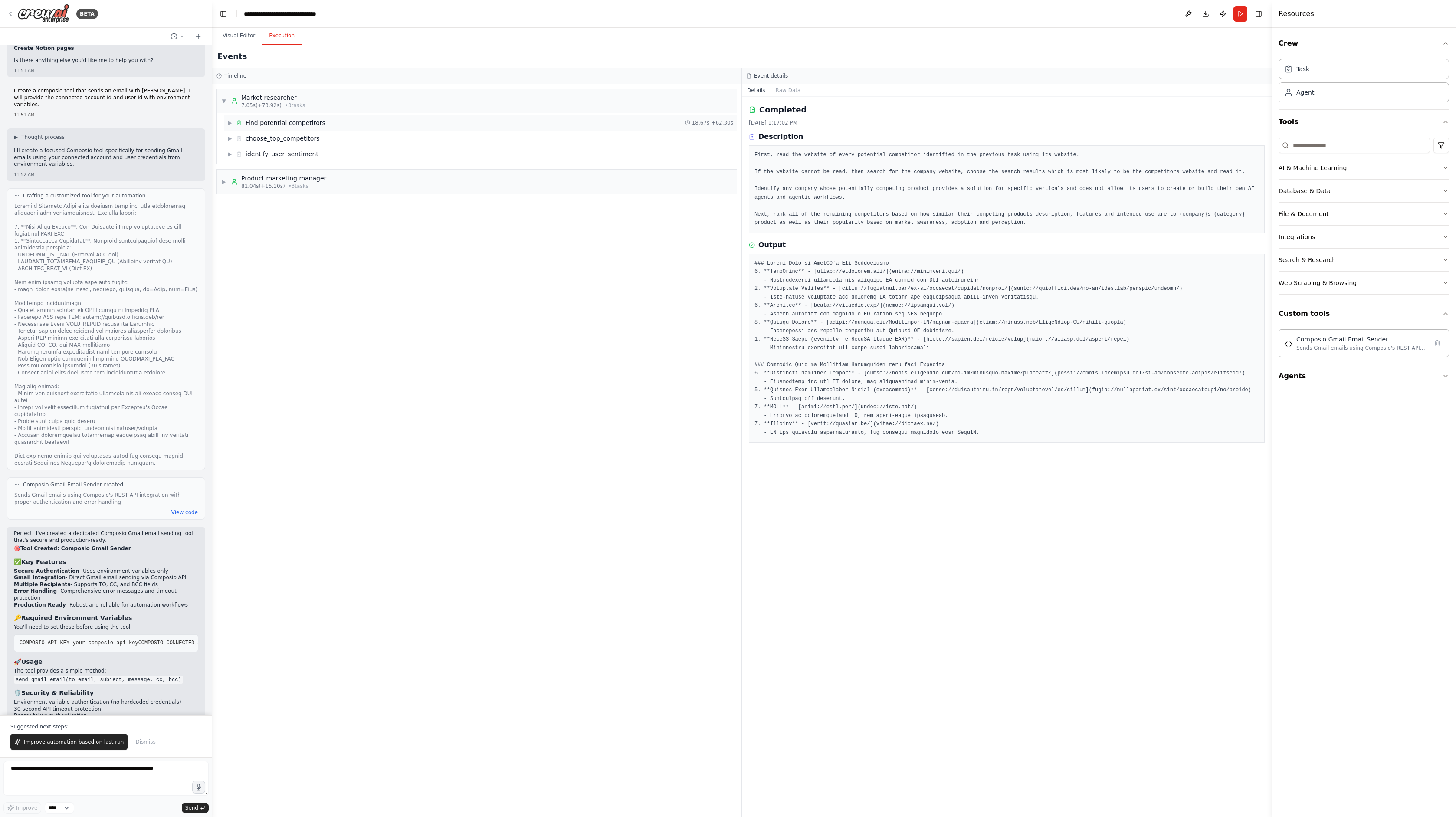
click at [227, 125] on span "▶" at bounding box center [230, 123] width 5 height 7
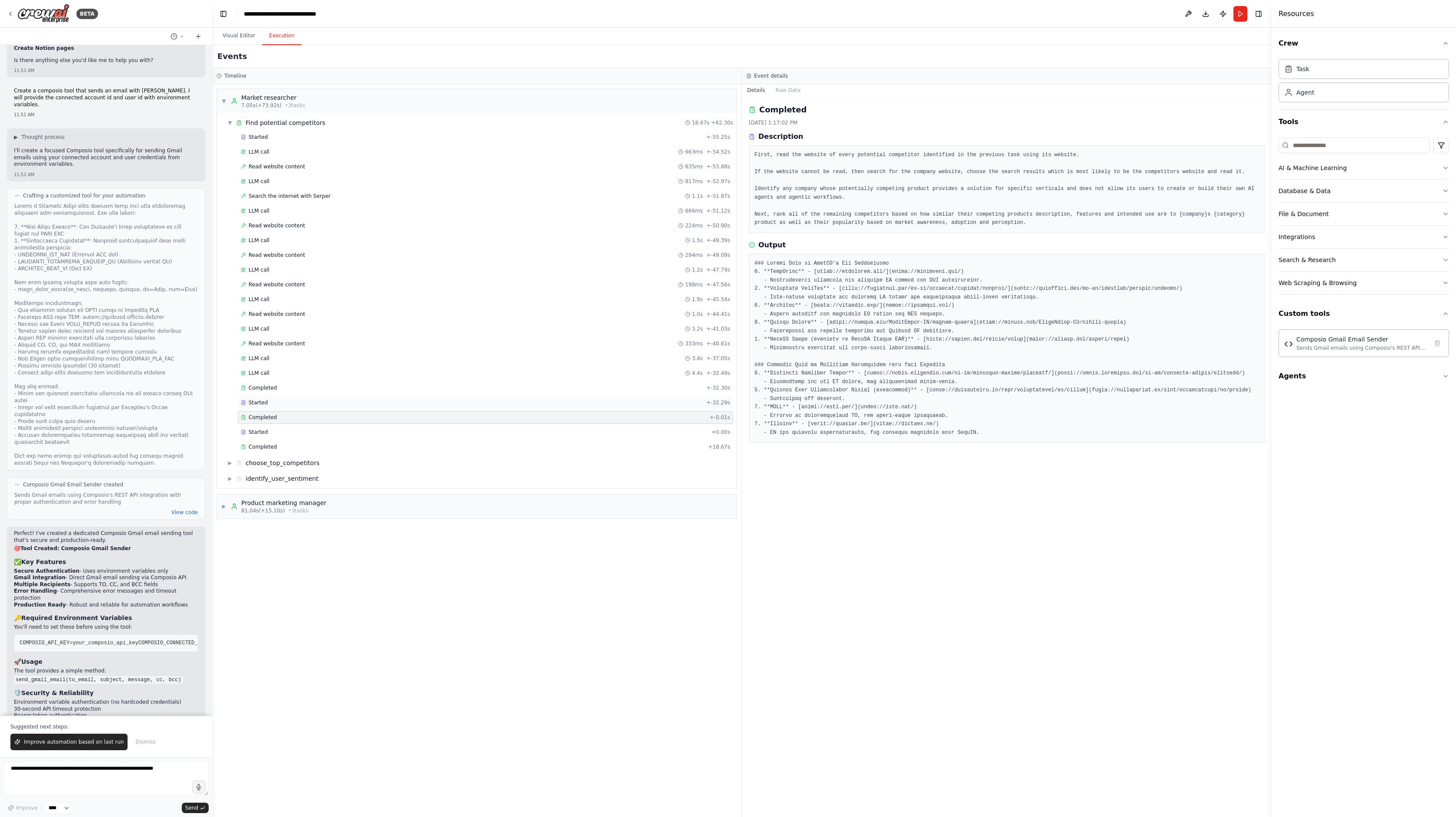
click at [273, 407] on div "Started + -32.29s" at bounding box center [485, 403] width 495 height 13
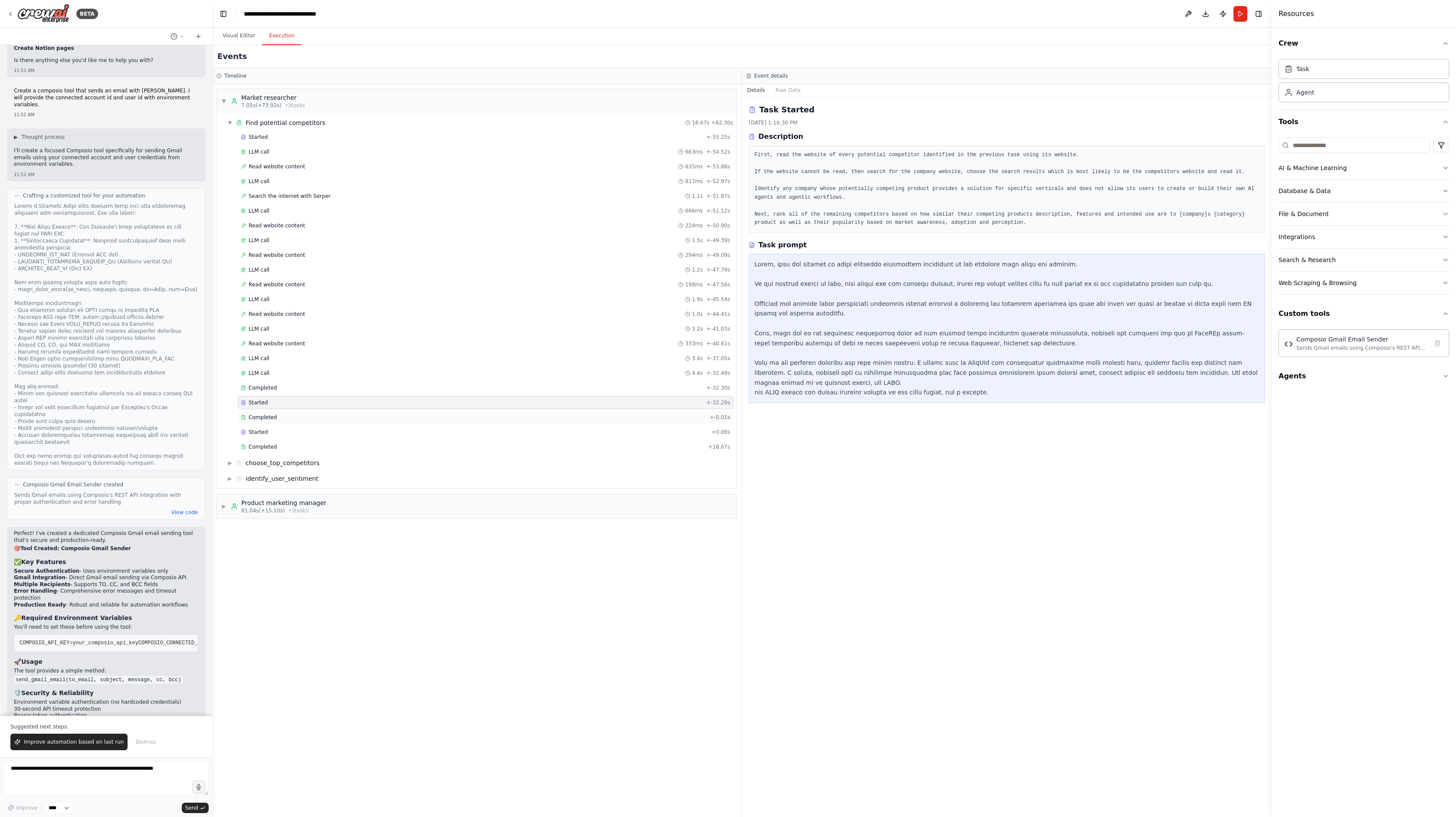
click at [278, 419] on div "Completed" at bounding box center [473, 417] width 465 height 7
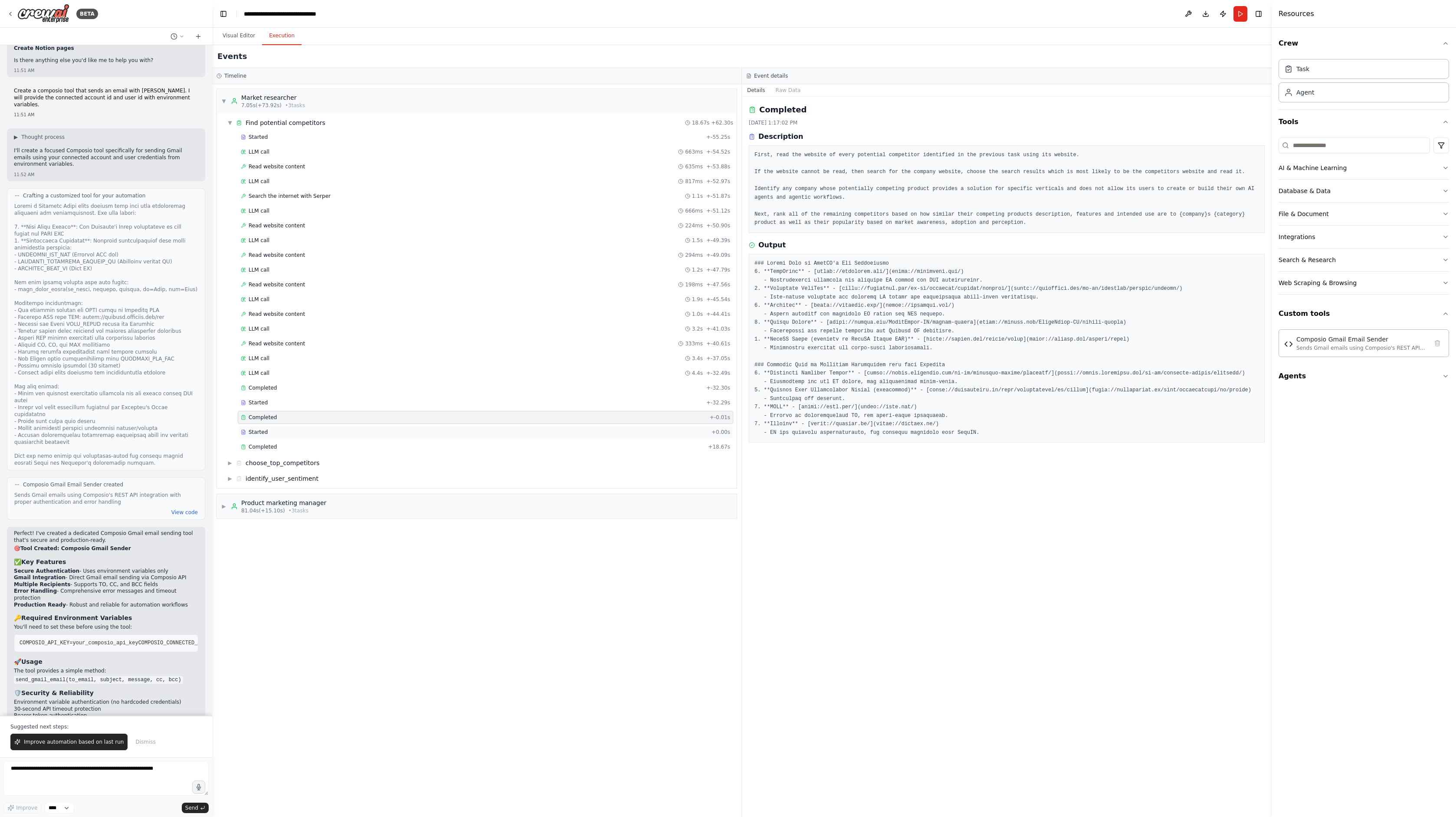
click at [277, 434] on div "Started" at bounding box center [474, 432] width 467 height 7
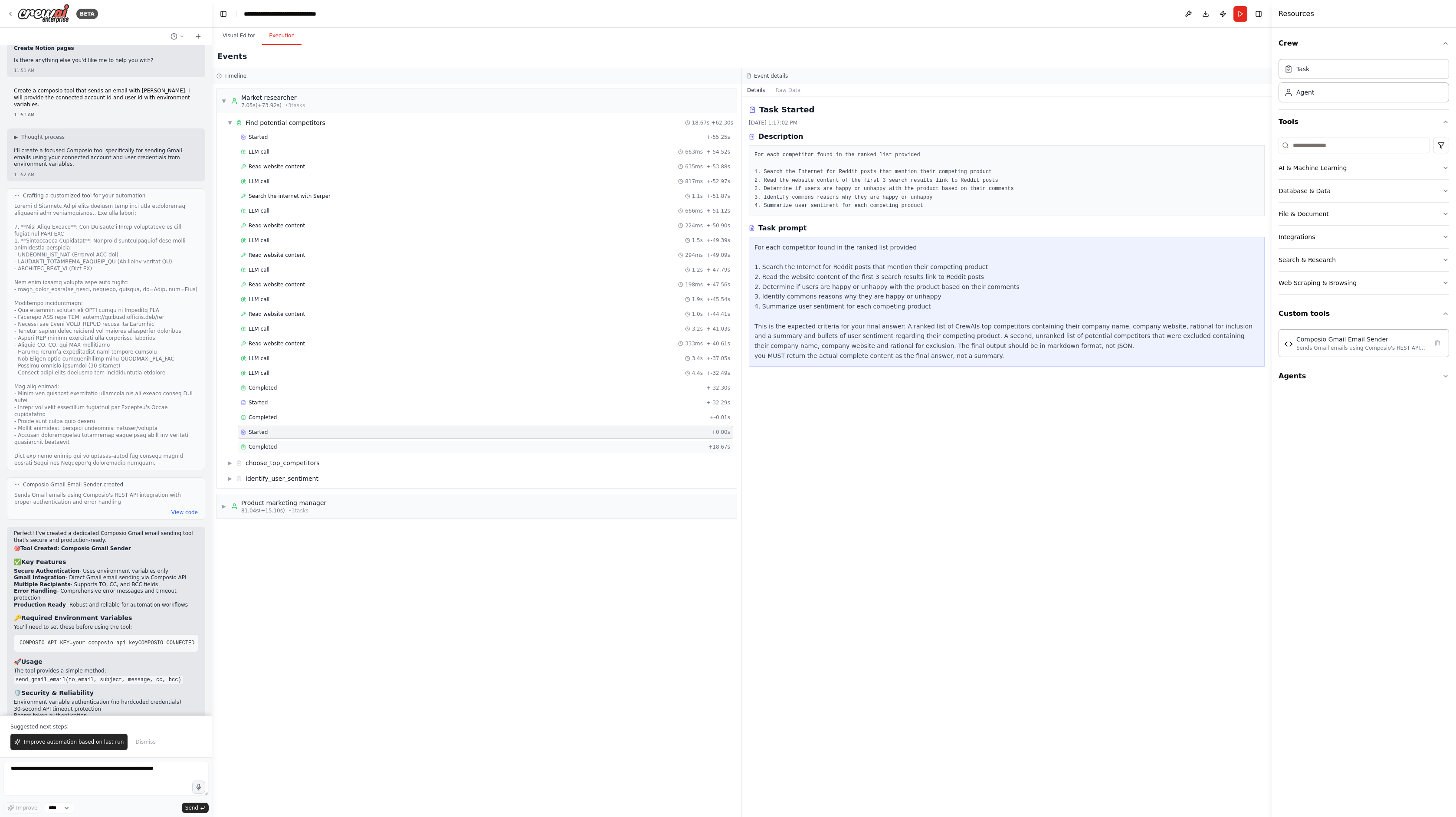
click at [279, 446] on div "Completed" at bounding box center [472, 446] width 464 height 7
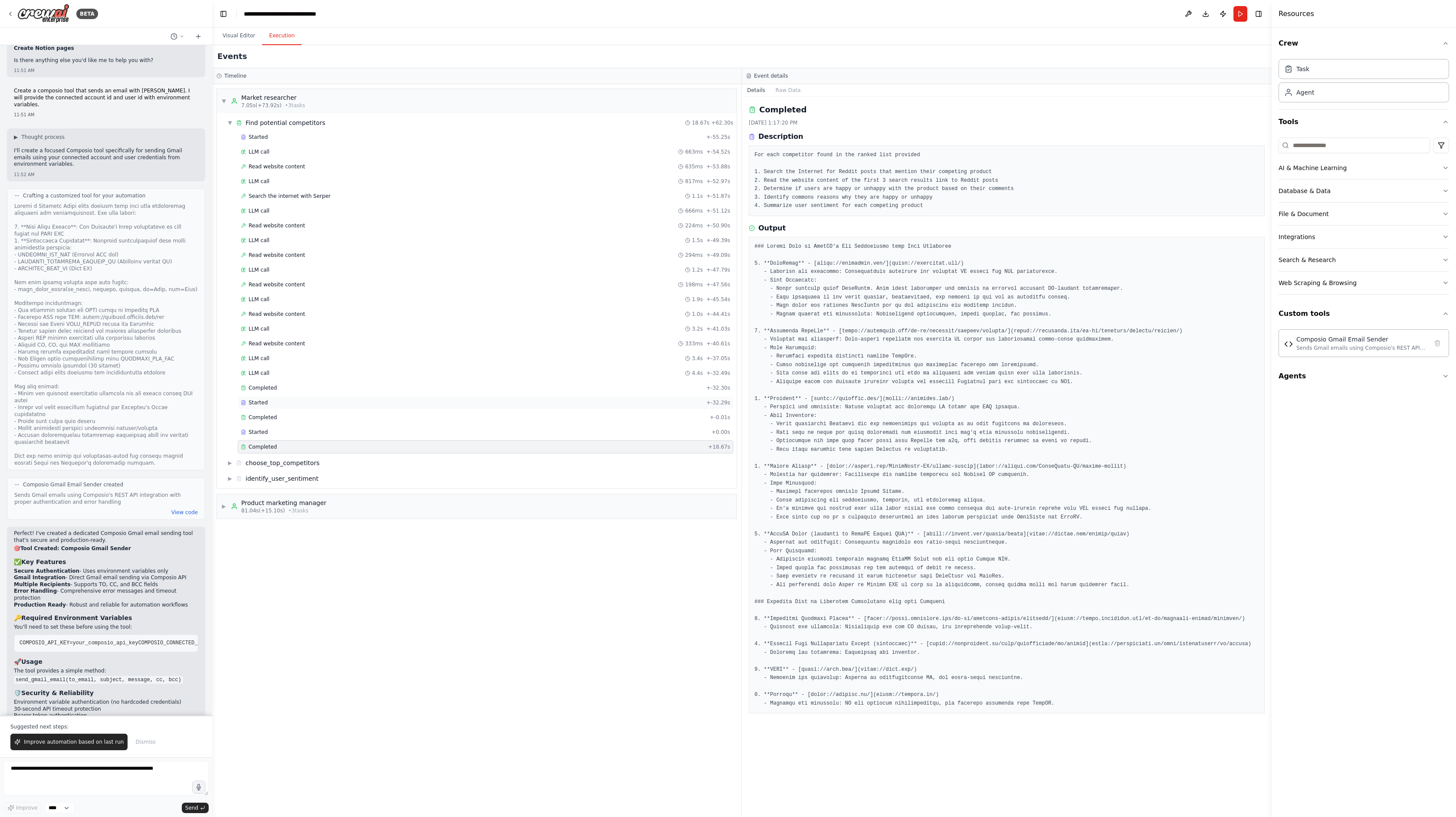
click at [273, 406] on div "Started" at bounding box center [471, 403] width 462 height 7
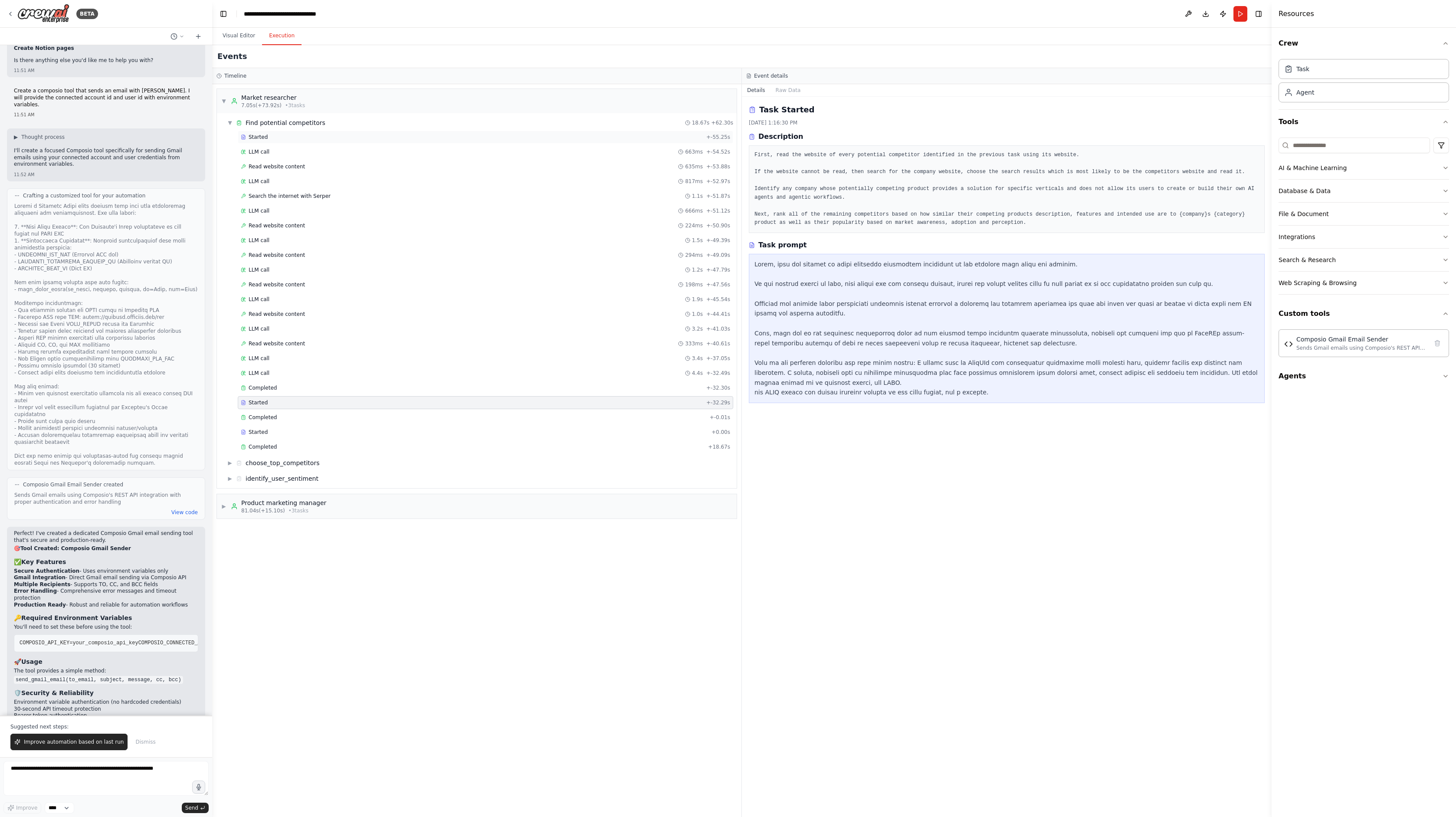
click at [291, 143] on div "Started + -55.25s" at bounding box center [485, 137] width 495 height 13
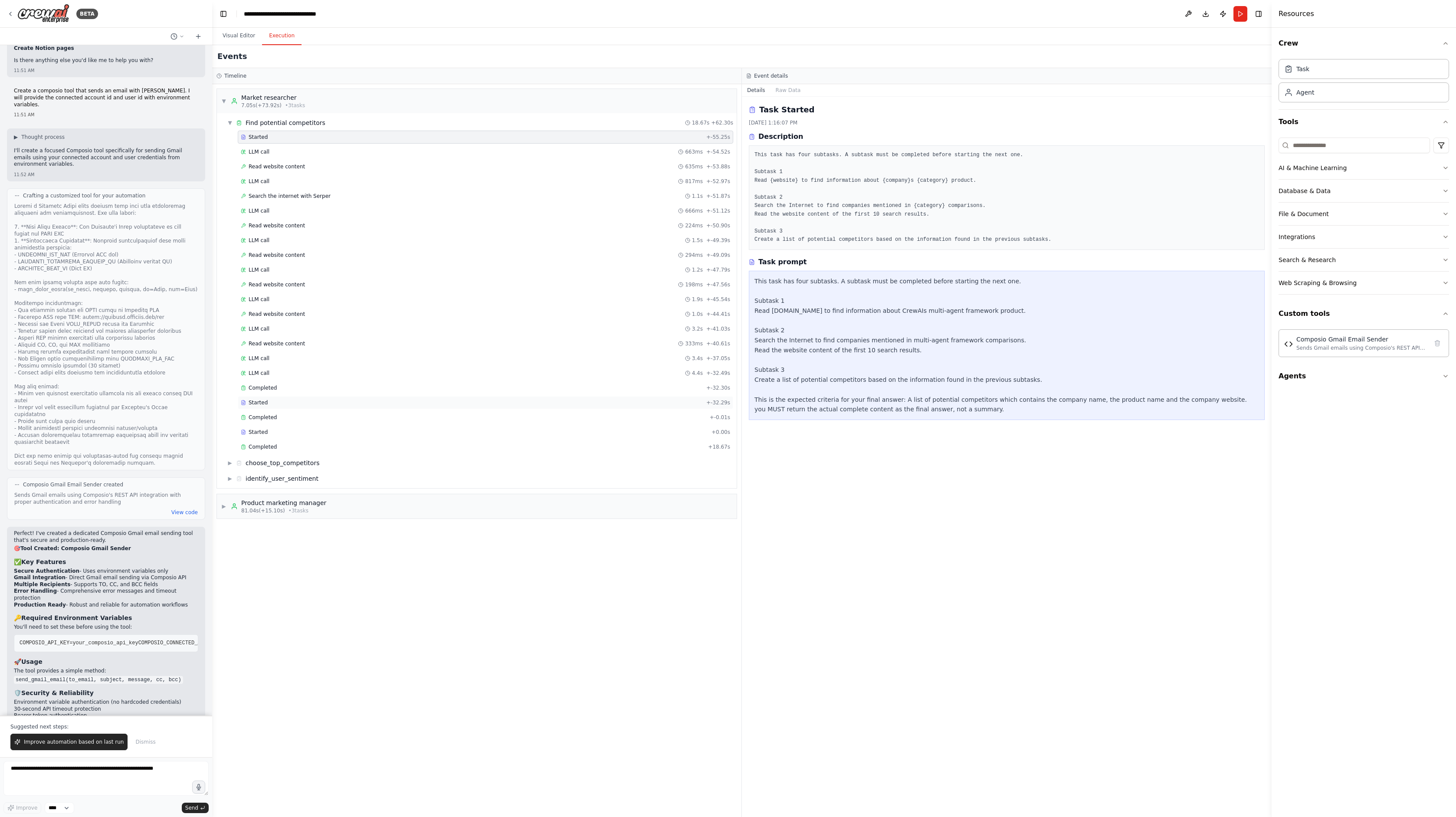
click at [287, 400] on div "Started" at bounding box center [471, 403] width 462 height 7
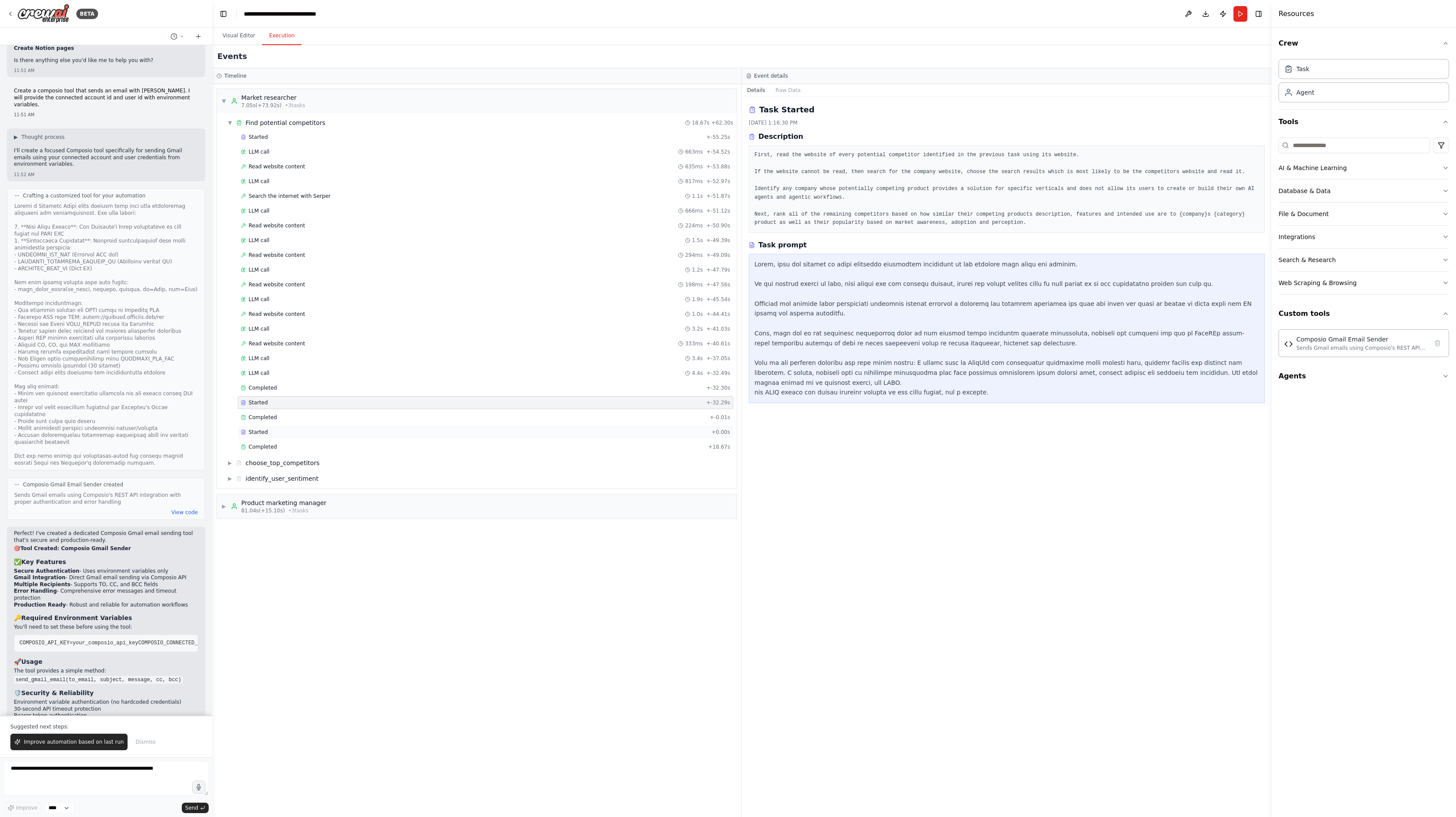
click at [287, 428] on div "Started" at bounding box center [474, 432] width 467 height 7
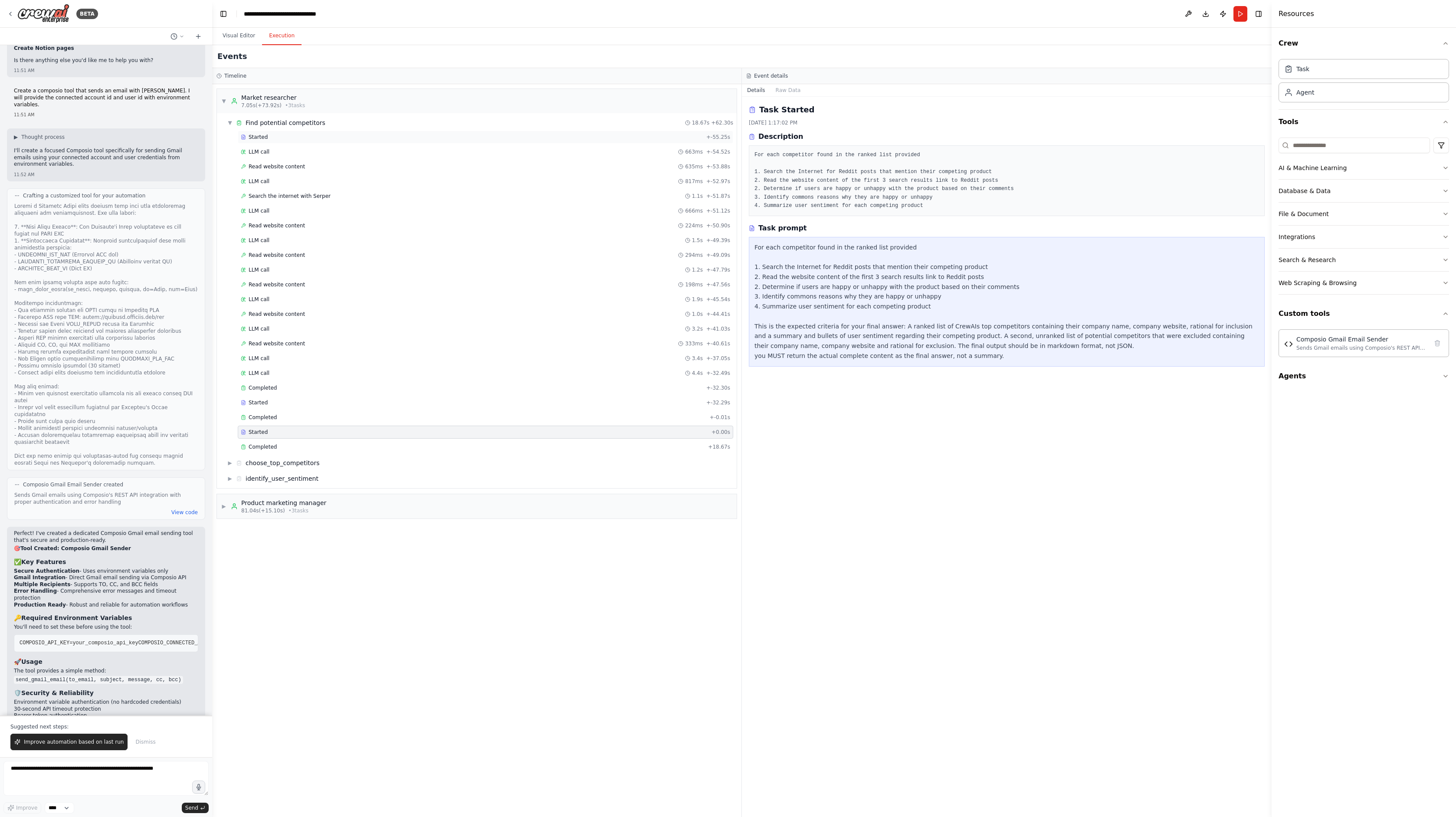
click at [277, 137] on div "Started" at bounding box center [471, 137] width 462 height 7
